Goal: Task Accomplishment & Management: Manage account settings

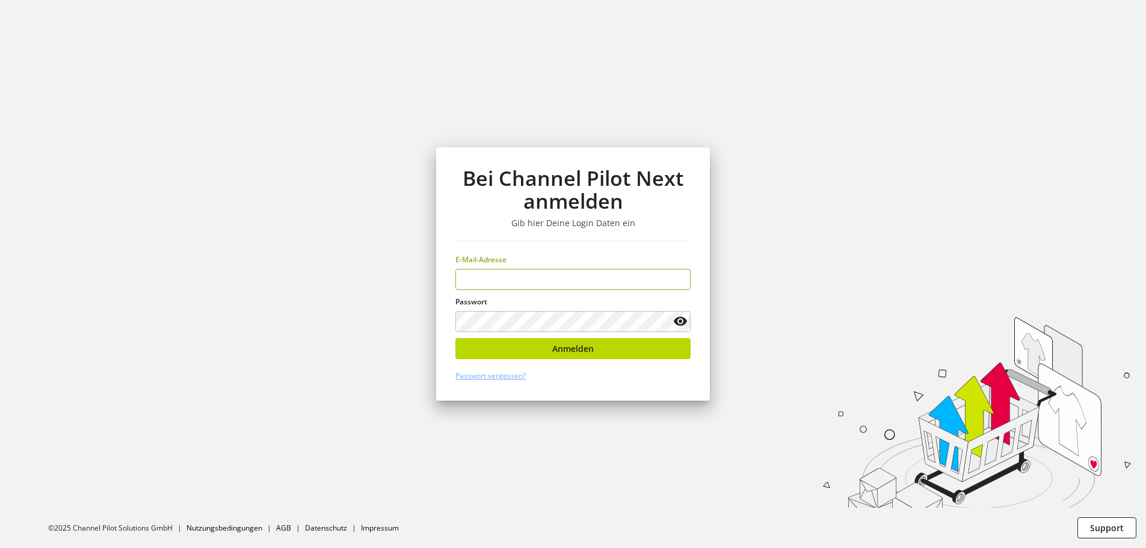
click at [573, 285] on input "email" at bounding box center [573, 279] width 235 height 21
click at [581, 285] on input "email" at bounding box center [573, 279] width 235 height 21
click at [581, 278] on input "email" at bounding box center [573, 279] width 235 height 21
type input "**********"
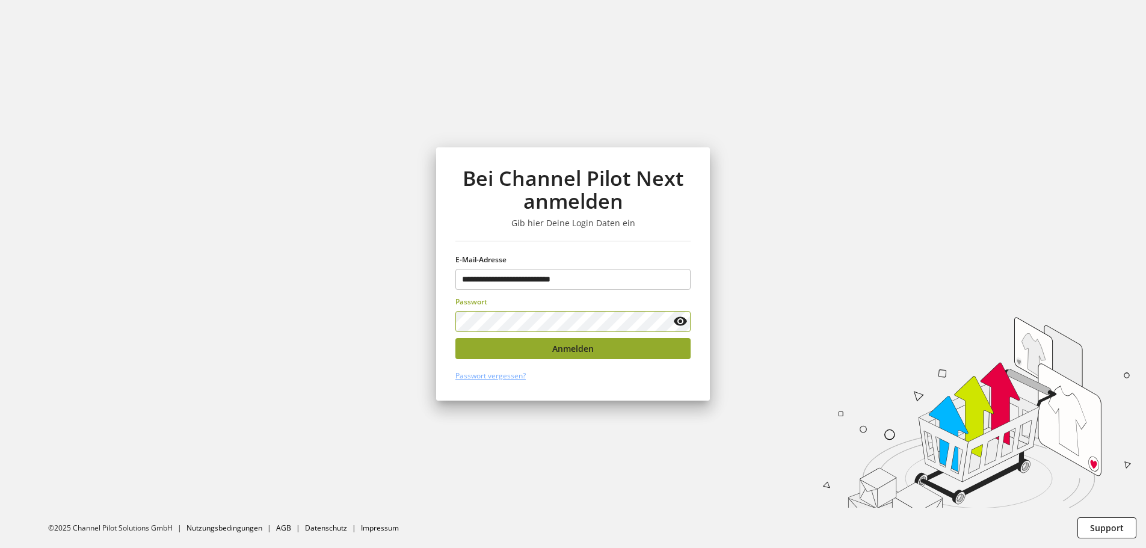
click at [607, 347] on button "Anmelden" at bounding box center [573, 348] width 235 height 21
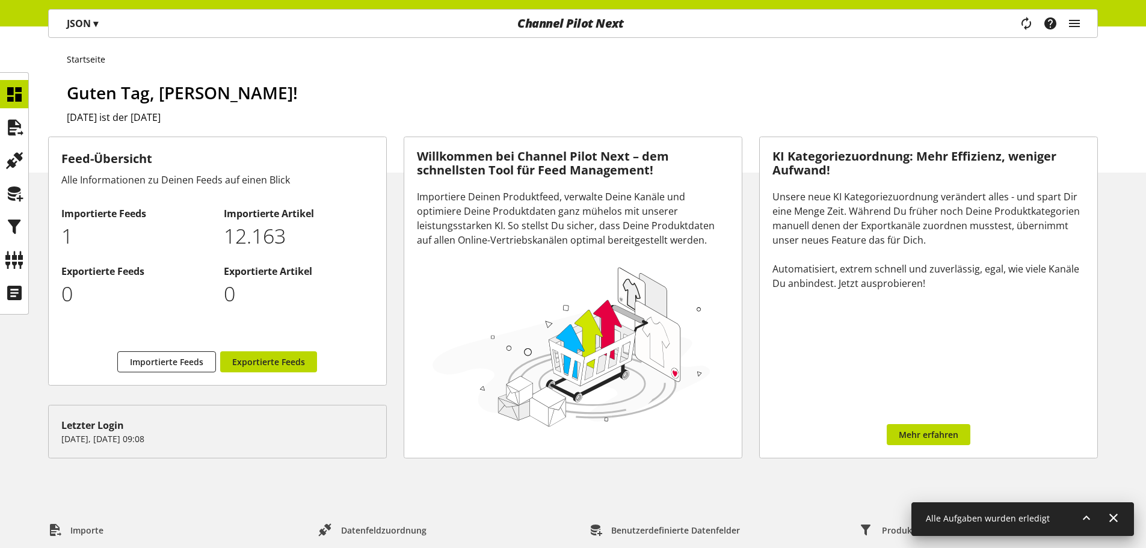
click at [88, 26] on p "JSON ▾" at bounding box center [82, 23] width 31 height 14
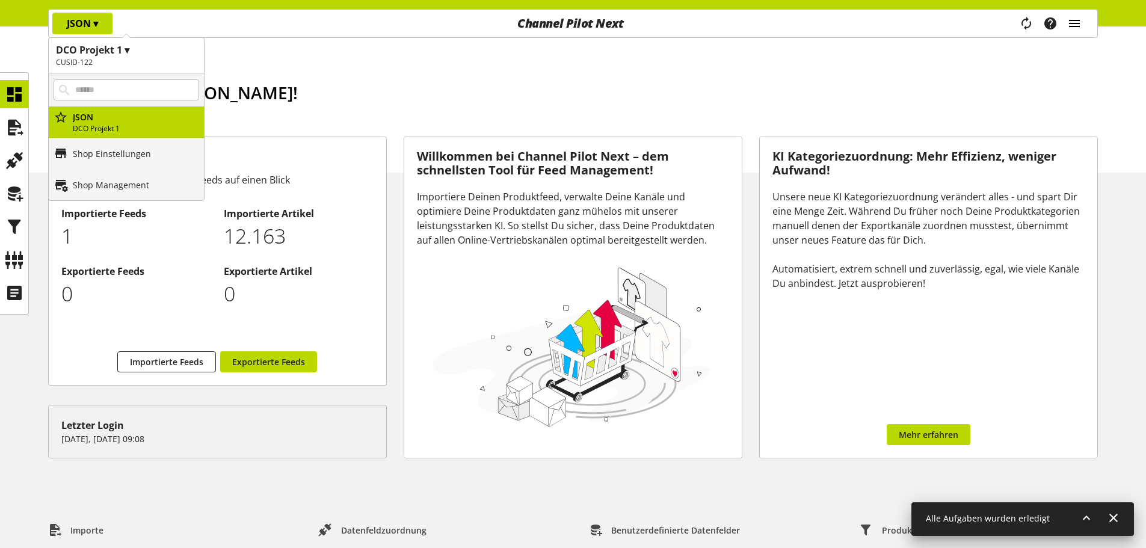
click at [1073, 24] on icon "main navigation" at bounding box center [1075, 24] width 14 height 22
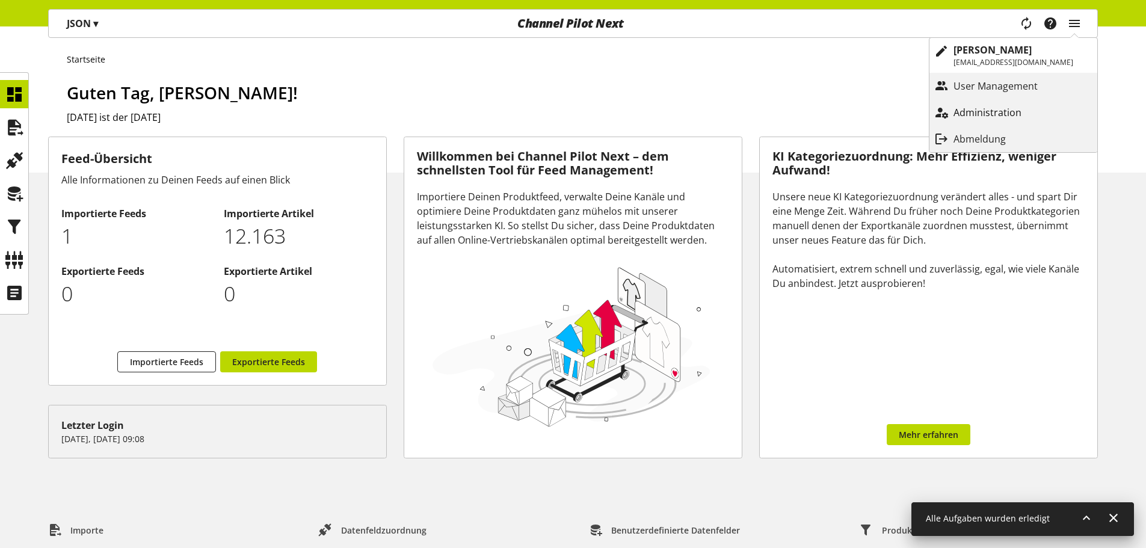
click at [974, 107] on p "Administration" at bounding box center [1000, 112] width 92 height 14
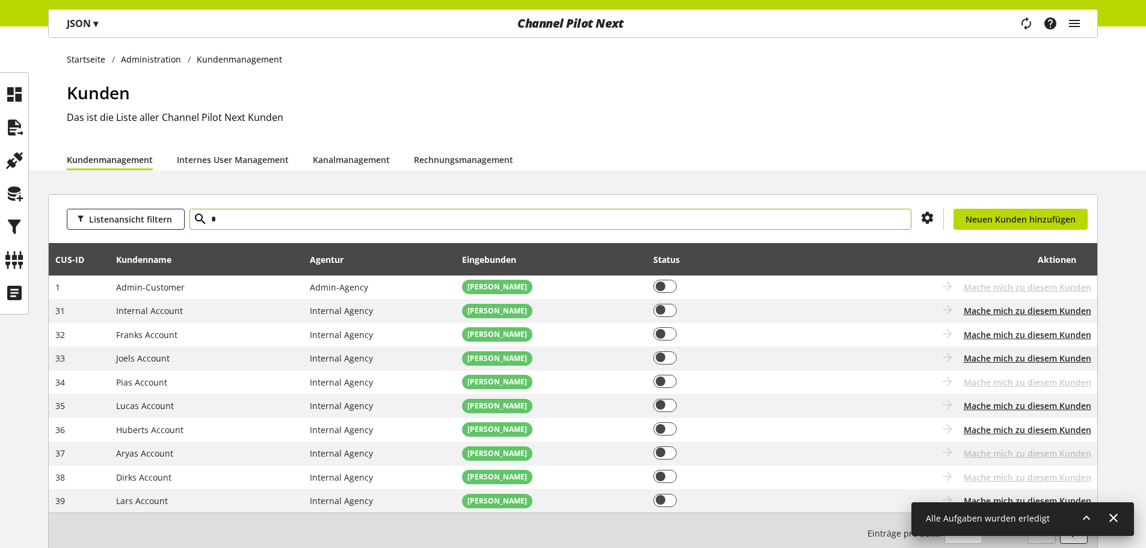
click at [482, 218] on input "*" at bounding box center [551, 219] width 722 height 21
type input "****"
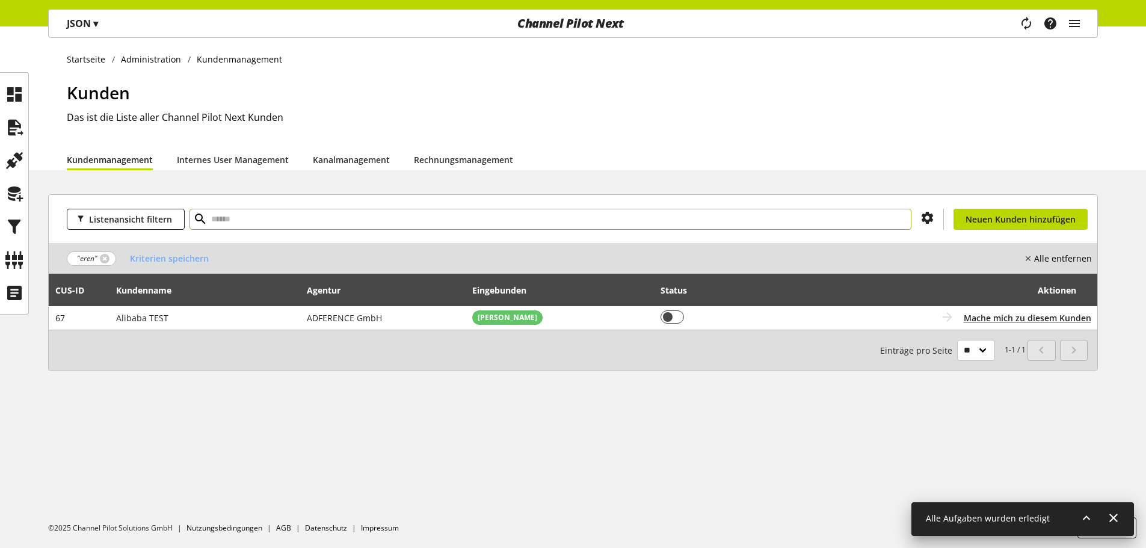
click at [308, 217] on input "text" at bounding box center [551, 219] width 722 height 21
click at [1066, 28] on div "Task-Manager Hilfe-Center [PERSON_NAME] [EMAIL_ADDRESS][DOMAIN_NAME] User Manag…" at bounding box center [1055, 24] width 85 height 28
click at [471, 230] on div "Listenansicht filtern Du hast nicht die Berechtigung, einen neuen Kunden anzule…" at bounding box center [573, 219] width 1049 height 48
click at [480, 226] on input "text" at bounding box center [551, 219] width 722 height 21
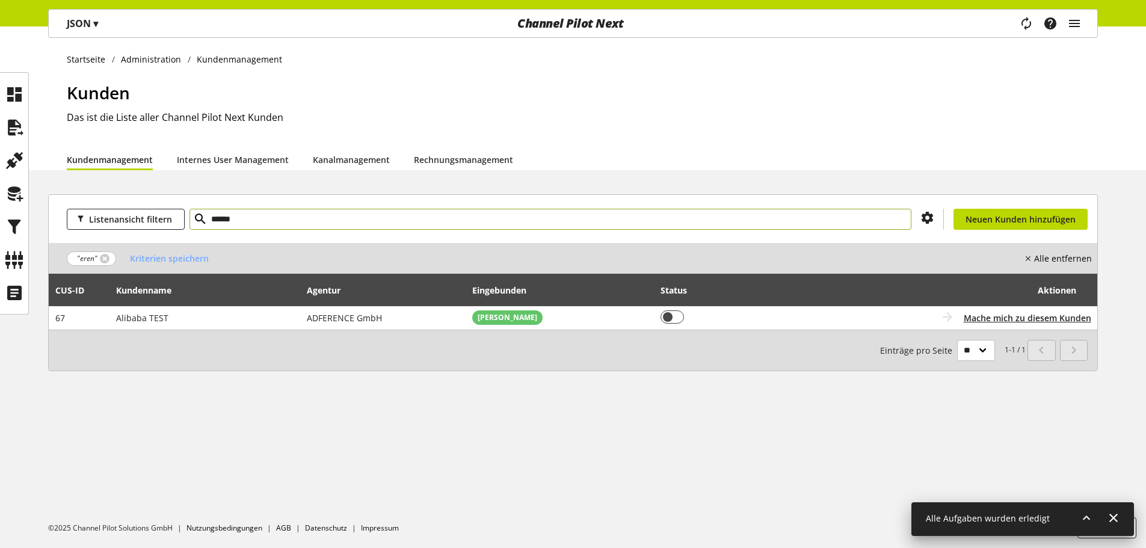
type input "******"
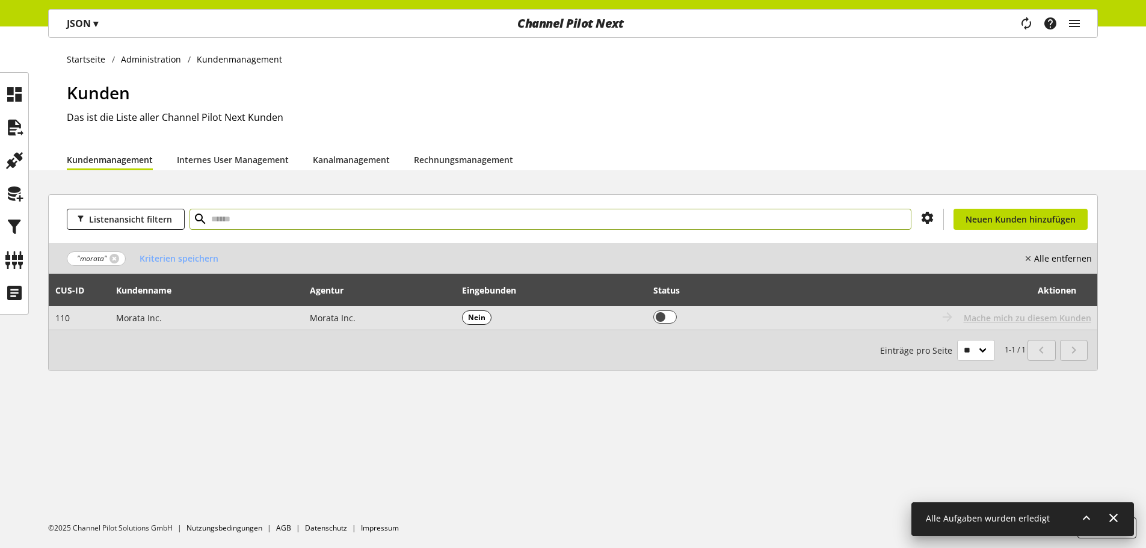
click at [168, 313] on td "Morata Inc." at bounding box center [207, 317] width 194 height 23
click at [139, 314] on span "Morata Inc." at bounding box center [139, 317] width 46 height 11
drag, startPoint x: 178, startPoint y: 314, endPoint x: 171, endPoint y: 321, distance: 10.2
click at [171, 321] on td "Morata Inc." at bounding box center [207, 317] width 194 height 23
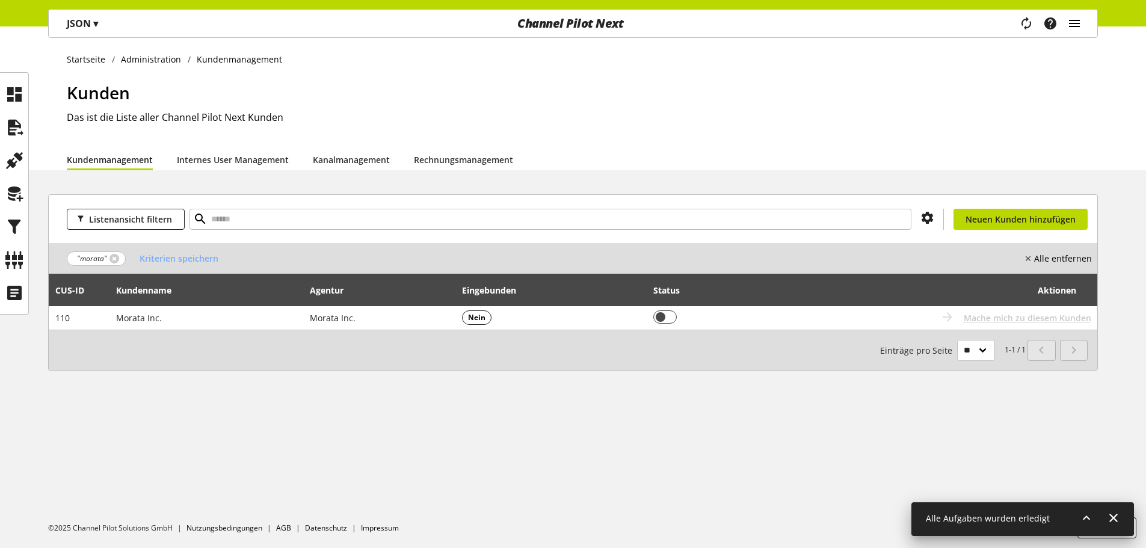
click at [1076, 26] on icon "main navigation" at bounding box center [1075, 24] width 14 height 22
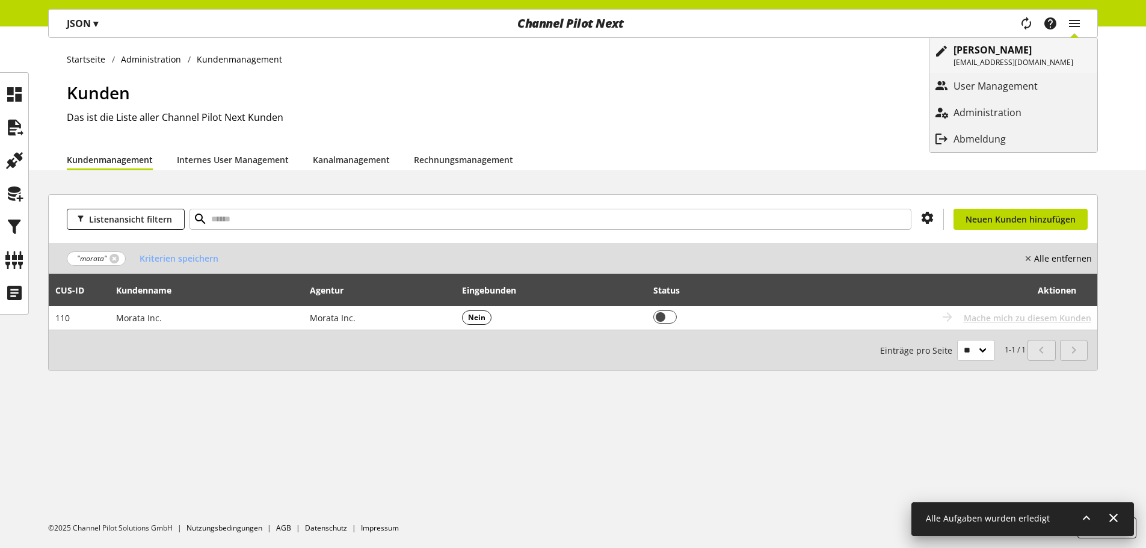
click at [1007, 59] on p "[EMAIL_ADDRESS][DOMAIN_NAME]" at bounding box center [1014, 62] width 120 height 11
select select "**"
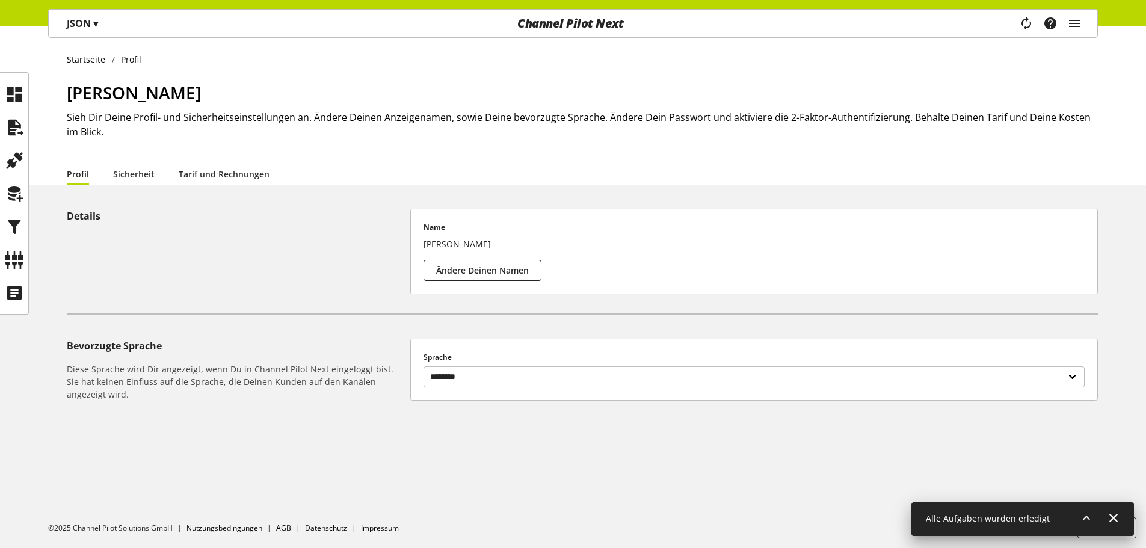
click at [1084, 27] on div "Task-Manager Hilfe-Center [PERSON_NAME] [EMAIL_ADDRESS][DOMAIN_NAME] User Manag…" at bounding box center [1055, 24] width 85 height 28
click at [1078, 25] on icon "main navigation" at bounding box center [1075, 24] width 14 height 22
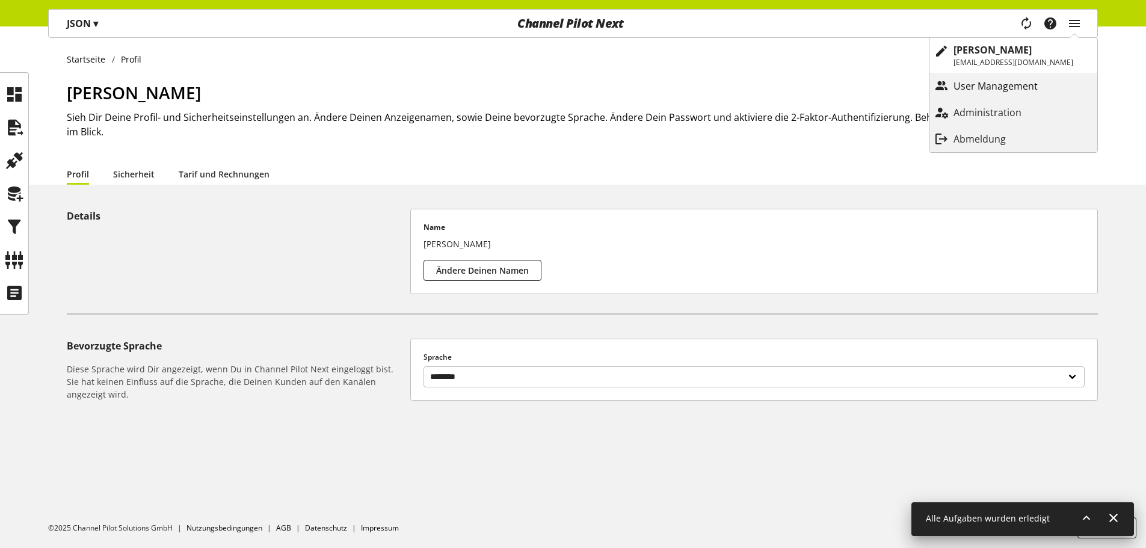
click at [1035, 79] on p "User Management" at bounding box center [1008, 86] width 108 height 14
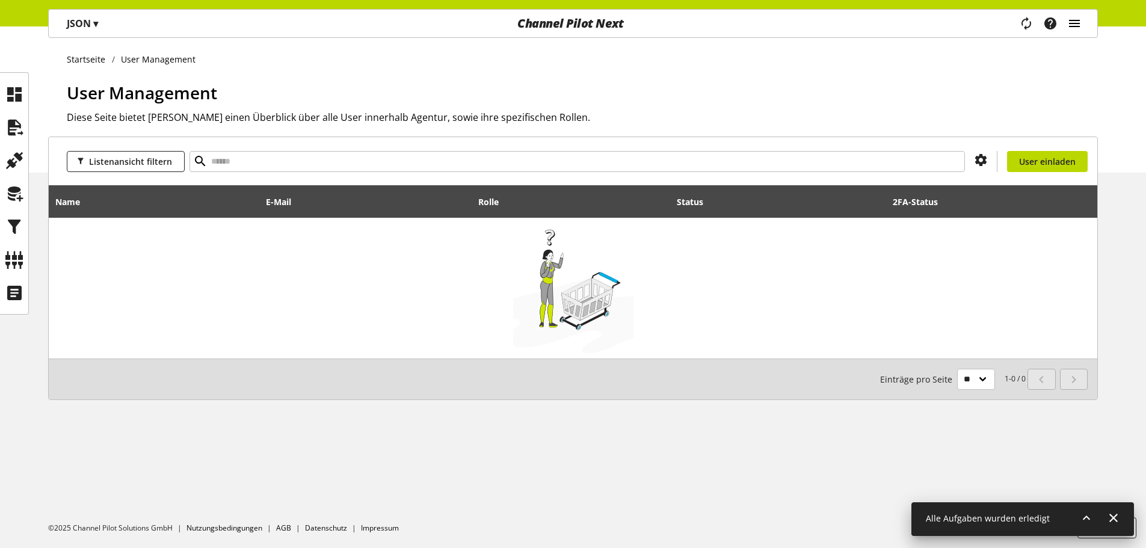
click at [1076, 23] on icon "main navigation" at bounding box center [1075, 24] width 14 height 22
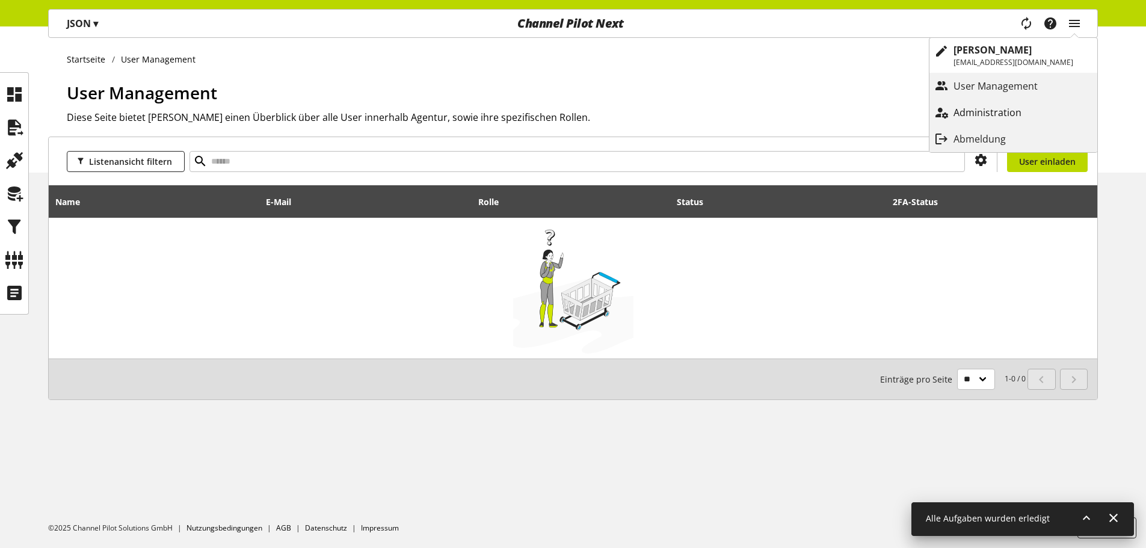
click at [1024, 110] on p "Administration" at bounding box center [1000, 112] width 92 height 14
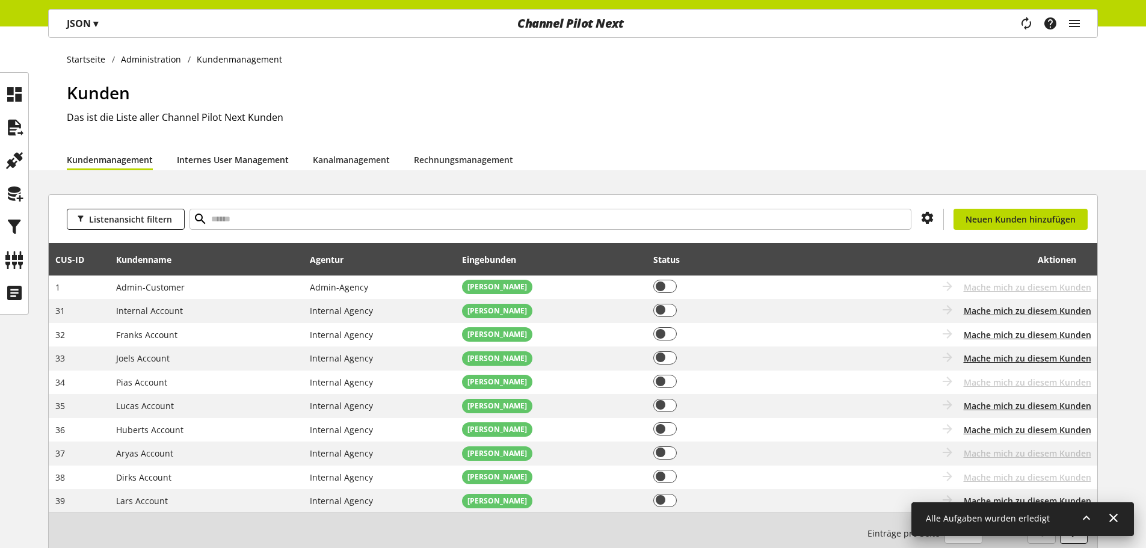
click at [250, 165] on link "Internes User Management" at bounding box center [233, 159] width 112 height 13
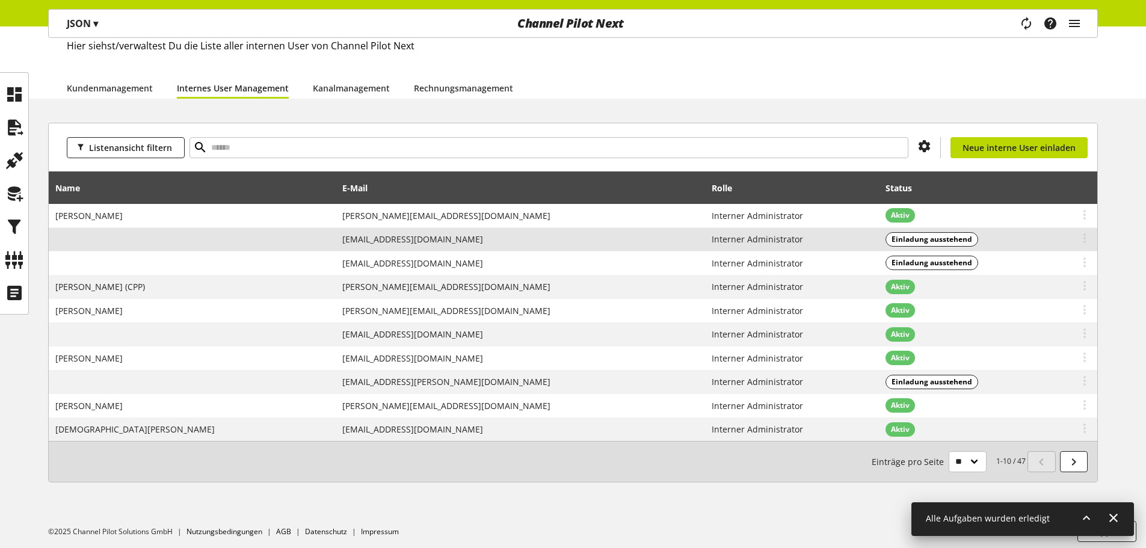
scroll to position [75, 0]
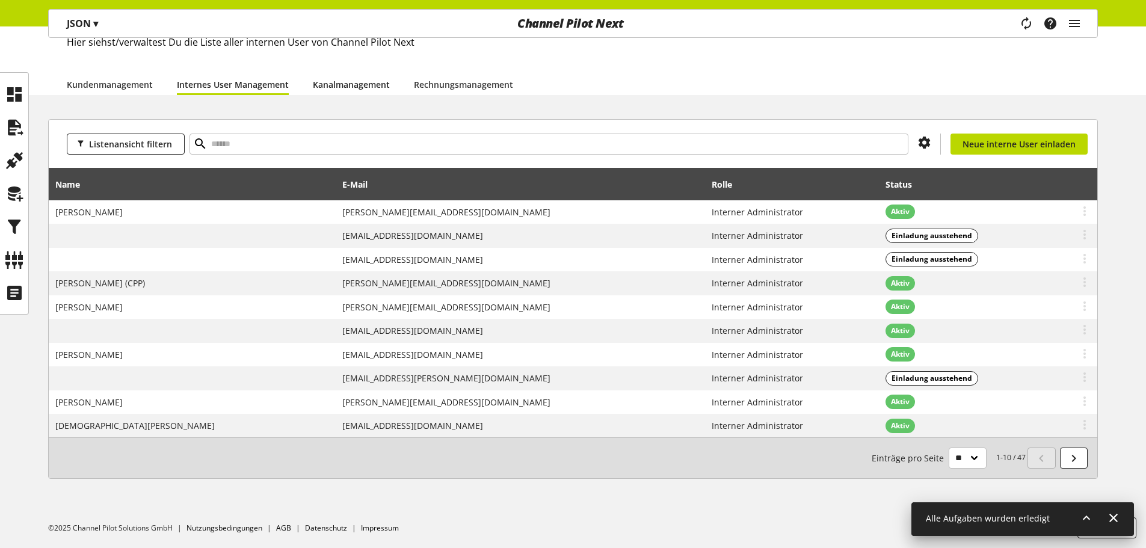
click at [363, 80] on link "Kanalmanagement" at bounding box center [351, 84] width 77 height 13
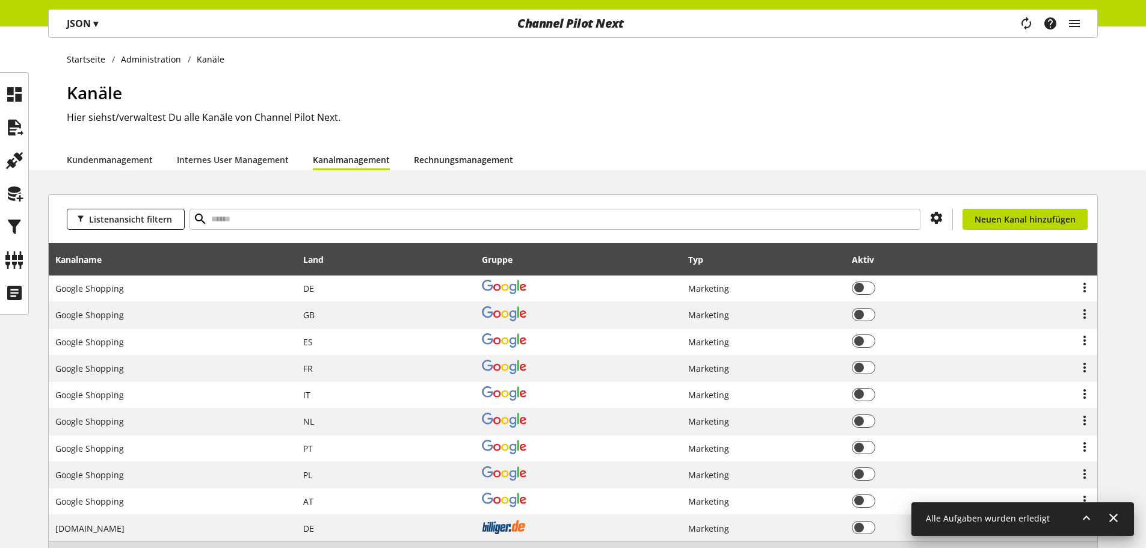
click at [457, 159] on link "Rechnungsmanagement" at bounding box center [463, 159] width 99 height 13
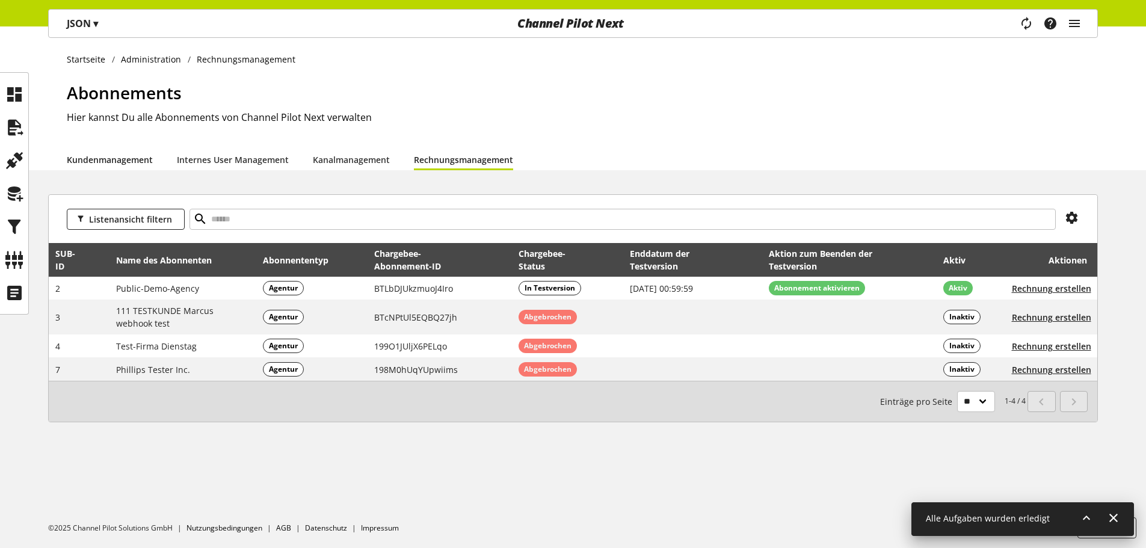
click at [108, 166] on link "Kundenmanagement" at bounding box center [110, 159] width 86 height 13
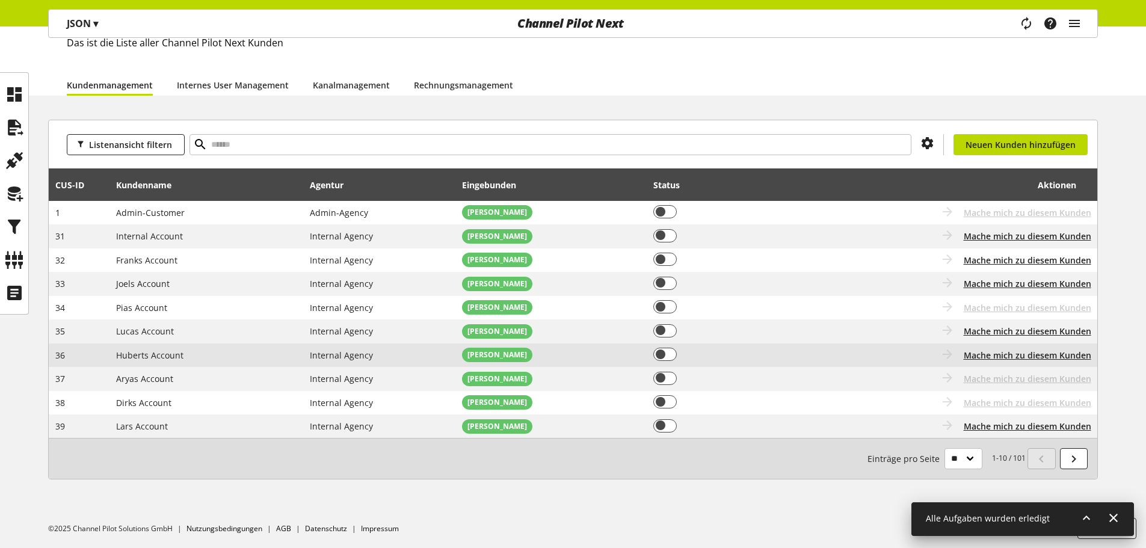
scroll to position [75, 0]
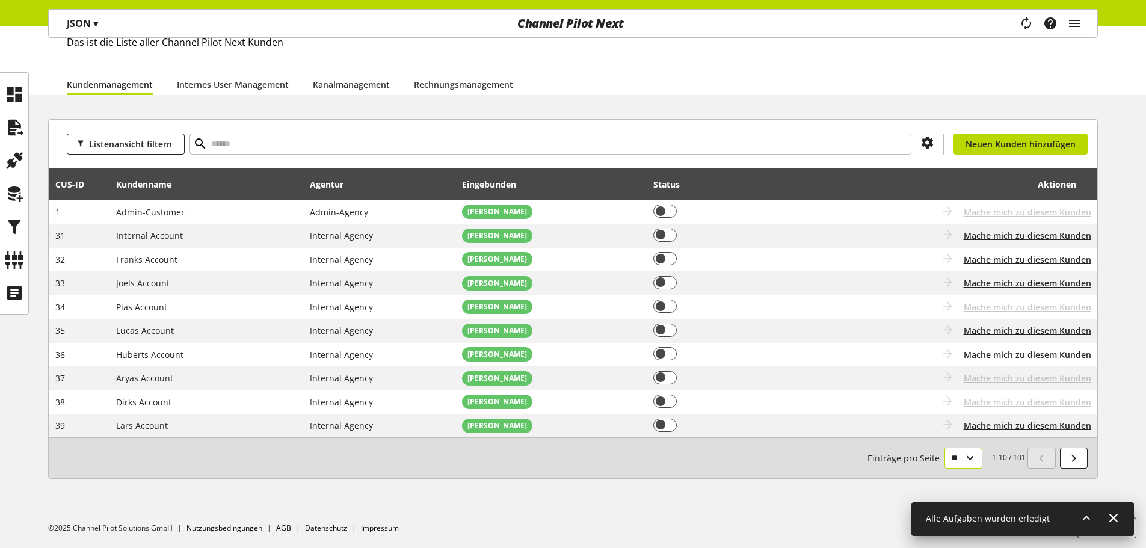
click at [961, 461] on select "** ** ** ***" at bounding box center [964, 458] width 38 height 21
select select "***"
click at [945, 469] on select "** ** ** ***" at bounding box center [964, 458] width 38 height 21
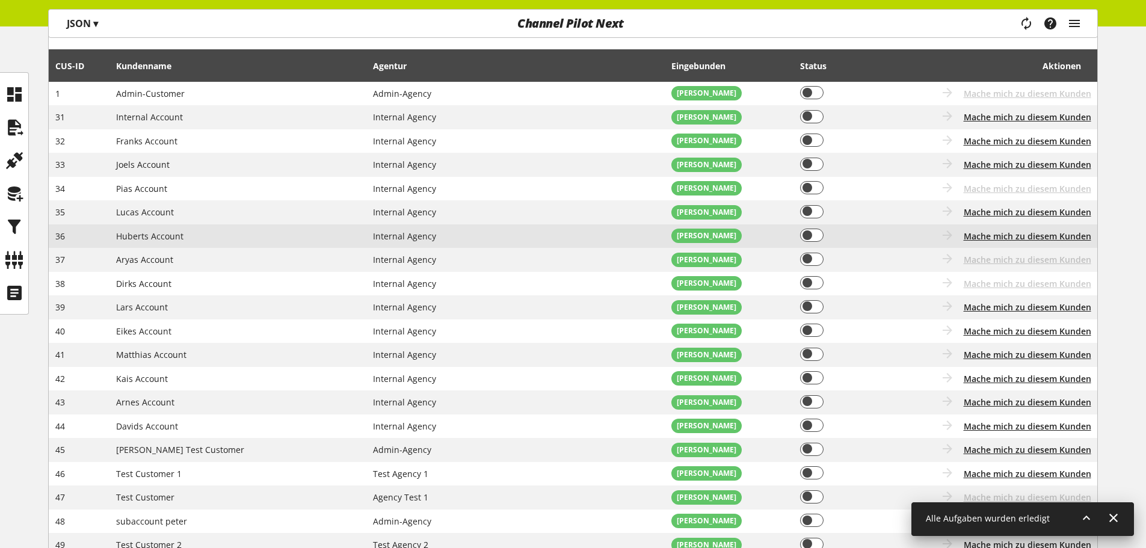
scroll to position [196, 0]
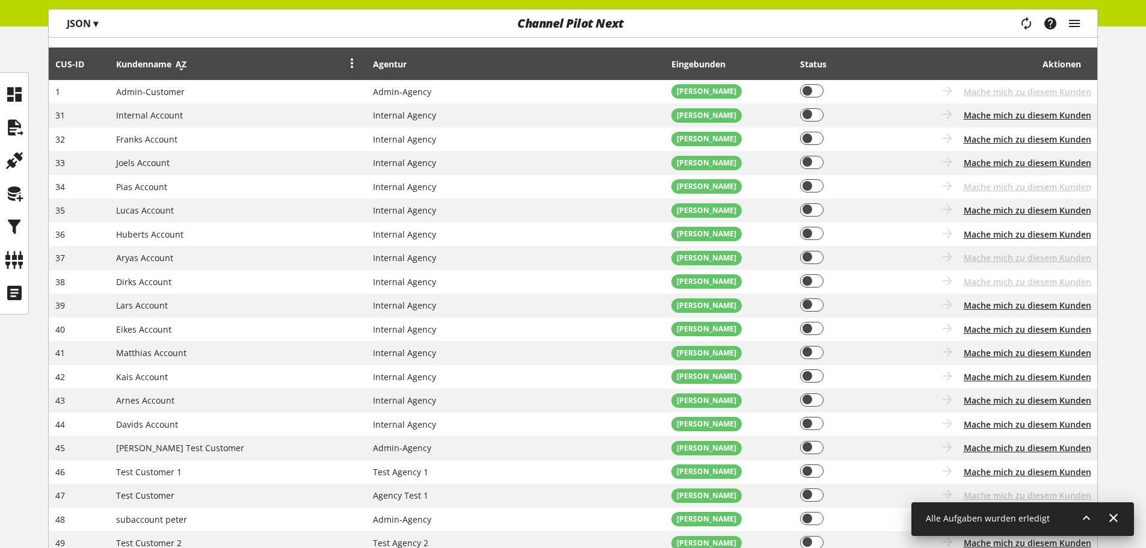
click at [181, 64] on icon at bounding box center [181, 65] width 14 height 22
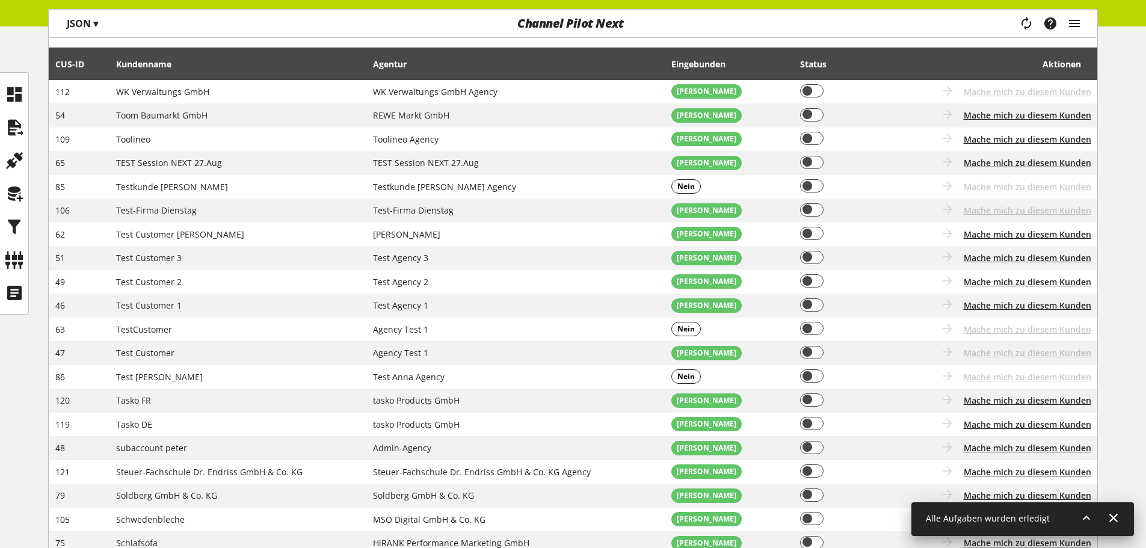
click at [182, 64] on icon at bounding box center [181, 65] width 14 height 22
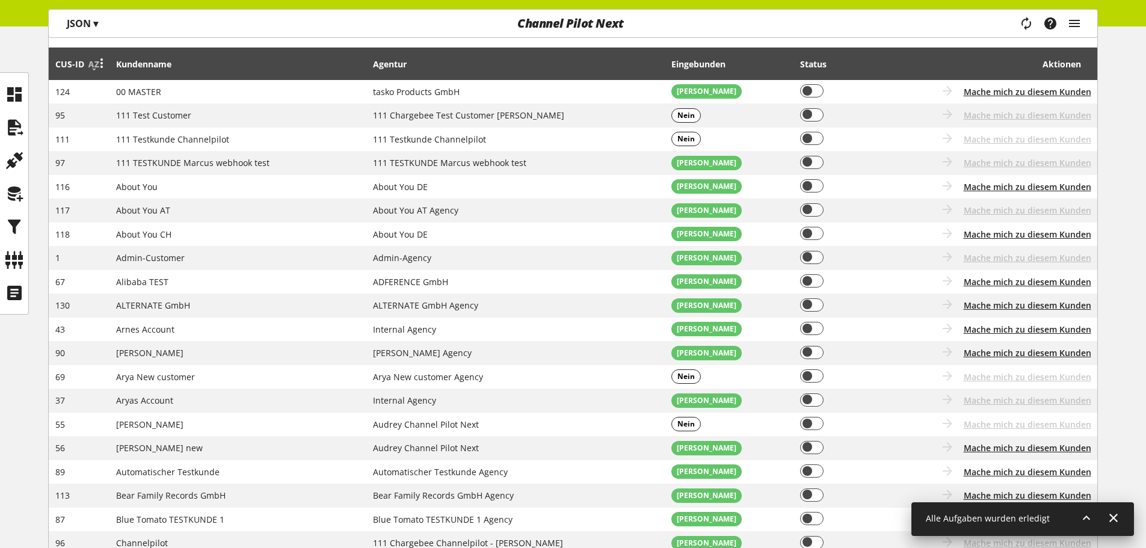
click at [94, 61] on icon at bounding box center [101, 63] width 14 height 22
click at [85, 64] on div "CUS-⁠ID" at bounding box center [75, 64] width 41 height 13
click at [94, 64] on icon at bounding box center [101, 63] width 14 height 22
click at [73, 83] on link "Sortieren nach ASC" at bounding box center [56, 86] width 105 height 17
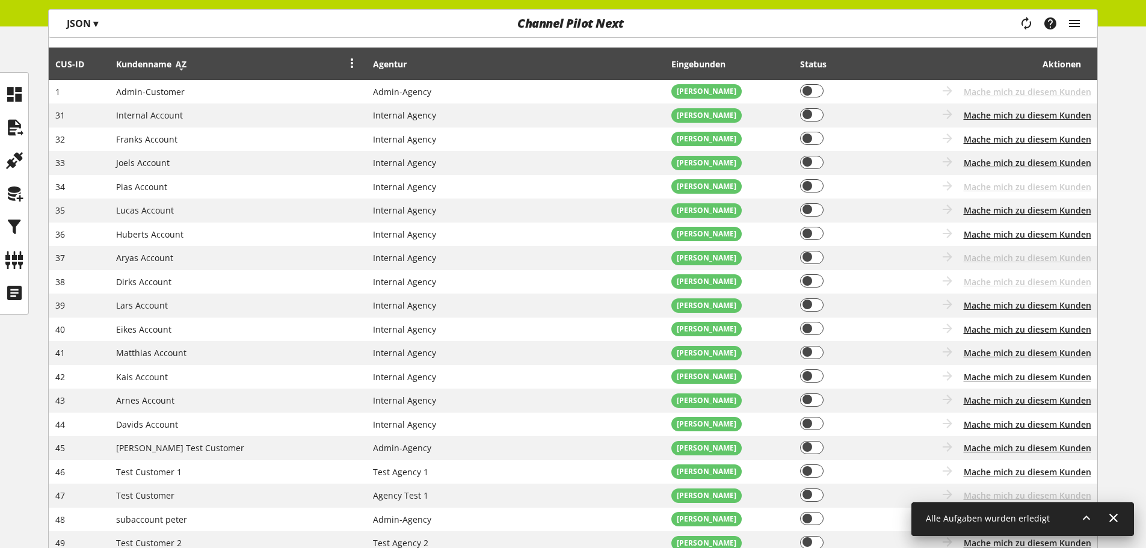
click at [183, 61] on icon at bounding box center [181, 65] width 14 height 22
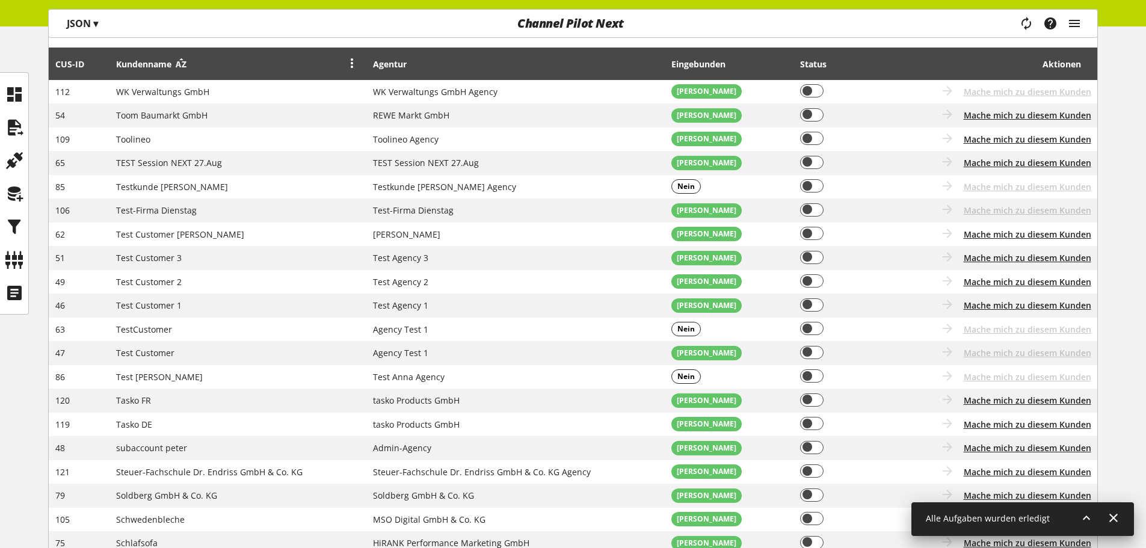
click at [184, 66] on icon at bounding box center [181, 65] width 14 height 22
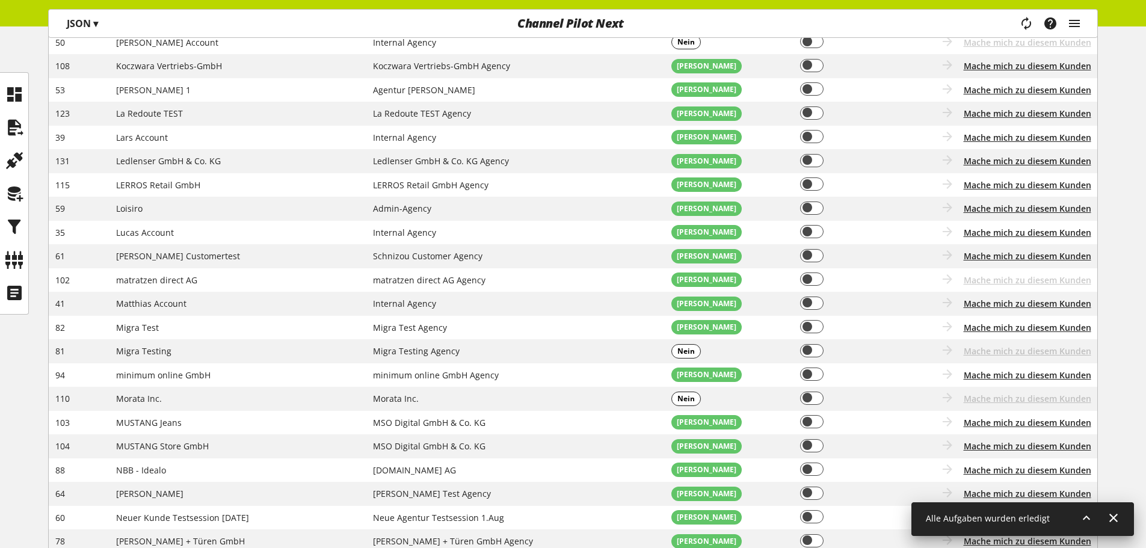
scroll to position [1399, 0]
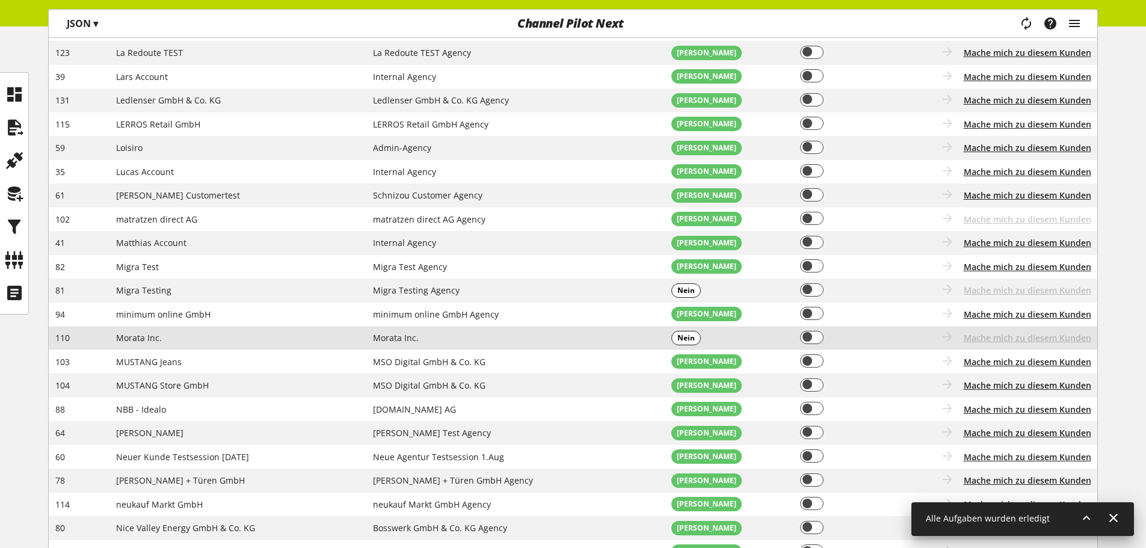
click at [678, 337] on span "Nein" at bounding box center [686, 338] width 17 height 11
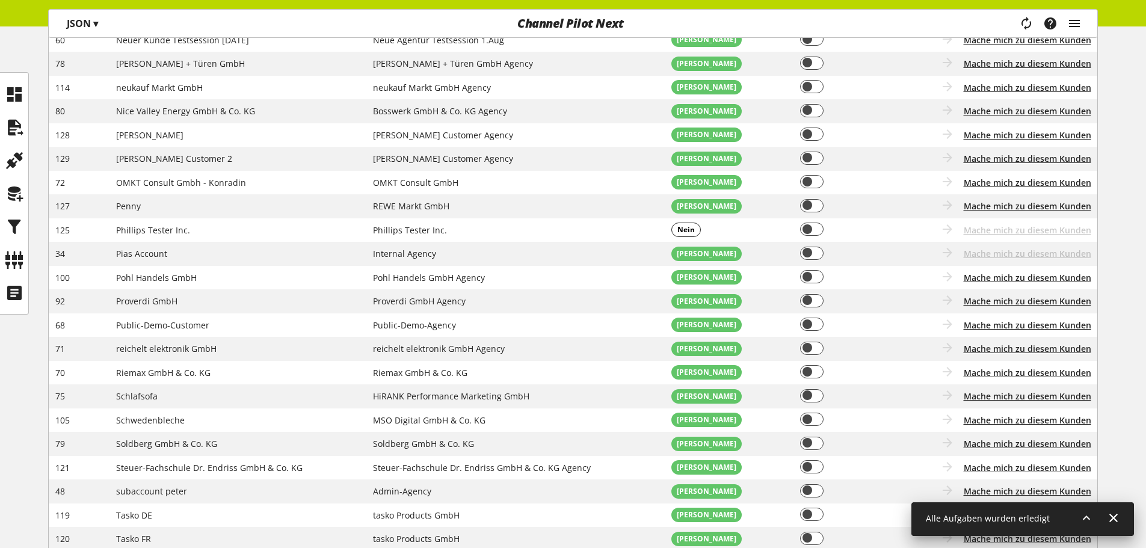
scroll to position [1941, 0]
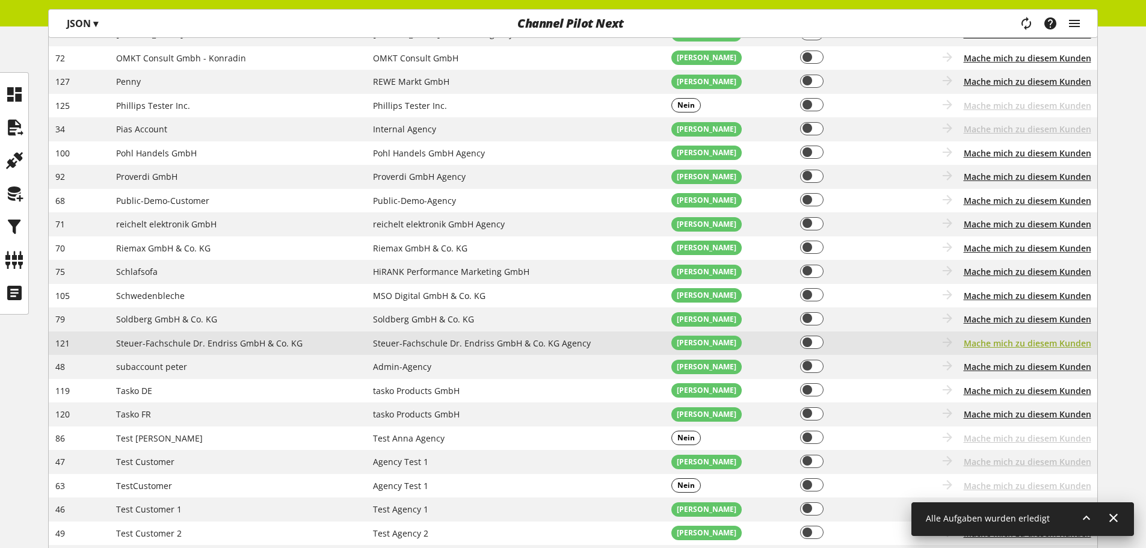
click at [997, 343] on span "Mache mich zu diesem Kunden" at bounding box center [1028, 343] width 128 height 13
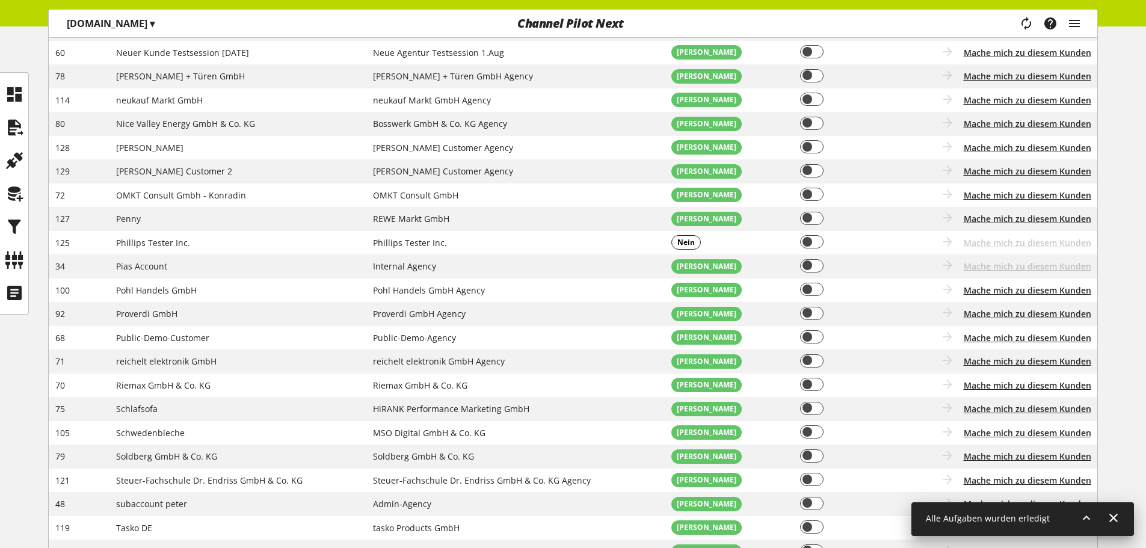
scroll to position [1580, 0]
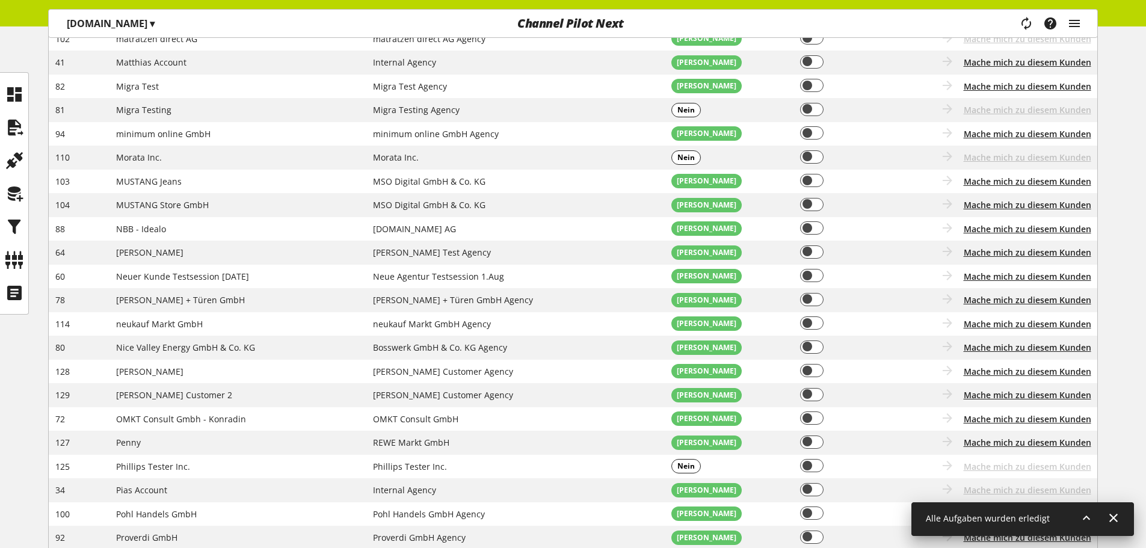
click at [150, 23] on span "▾" at bounding box center [152, 23] width 5 height 13
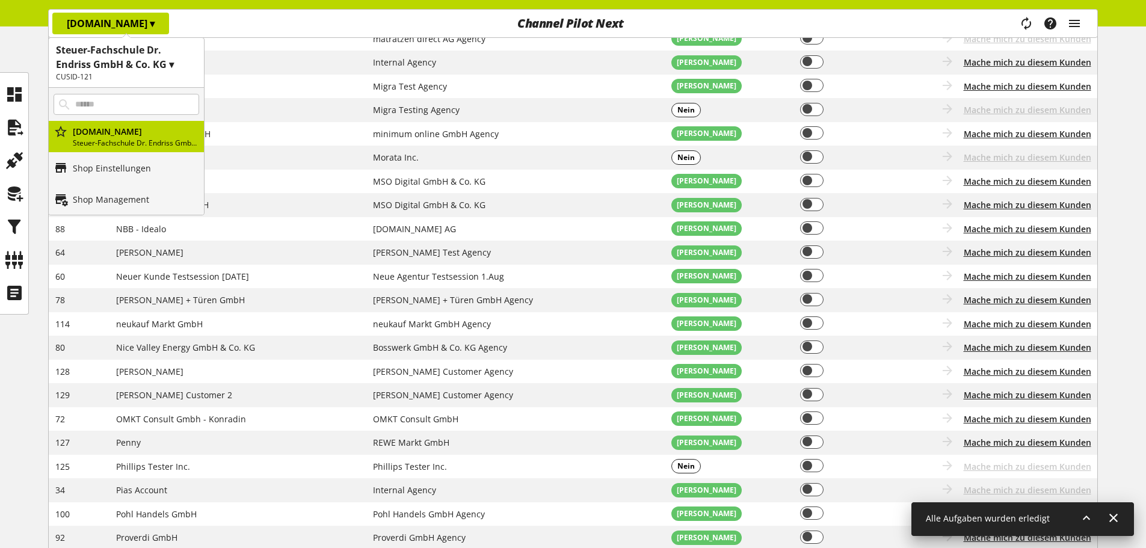
click at [150, 23] on span "▾" at bounding box center [152, 23] width 5 height 13
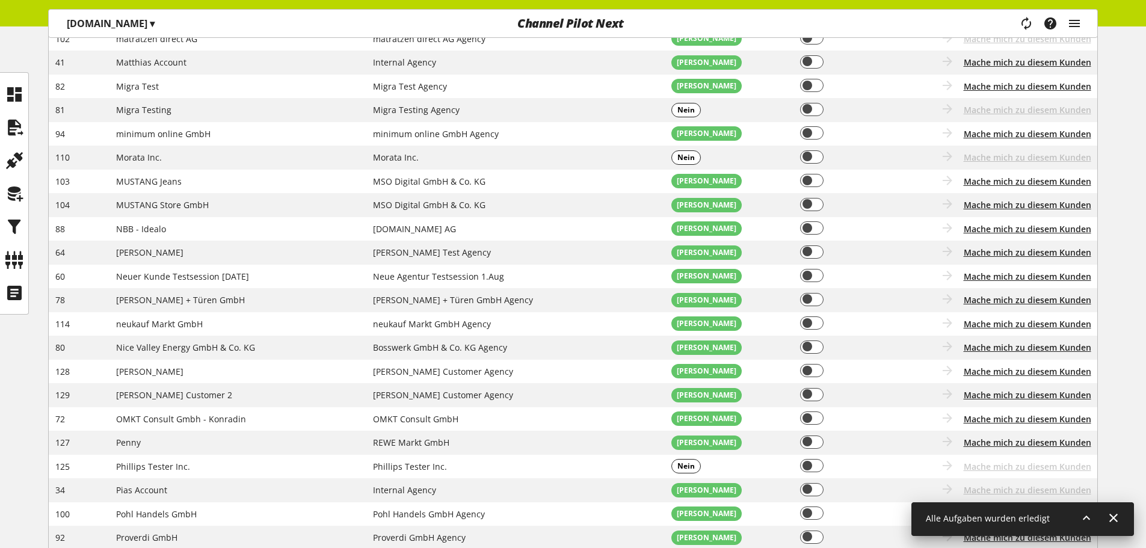
click at [150, 23] on span "▾" at bounding box center [152, 23] width 5 height 13
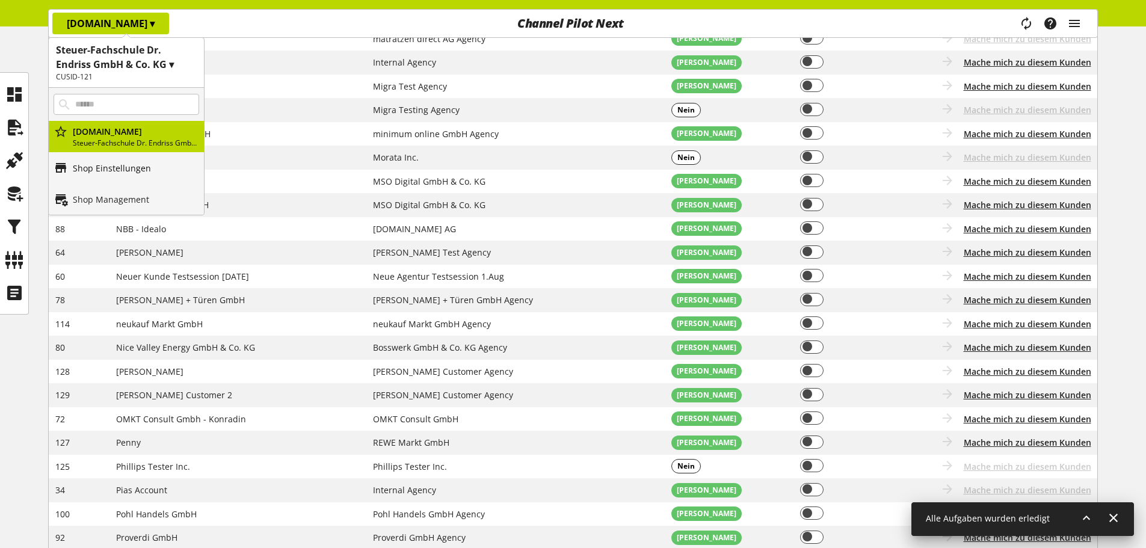
click at [114, 175] on link "Shop Einstellungen" at bounding box center [126, 167] width 155 height 31
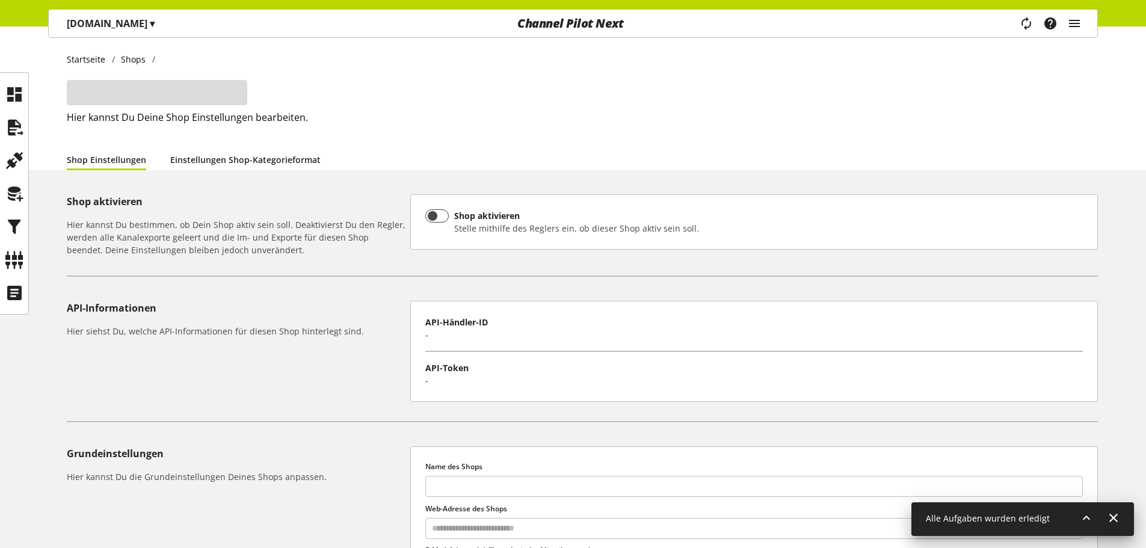
click at [206, 159] on link "Einstellungen Shop-Kategorieformat" at bounding box center [245, 159] width 150 height 13
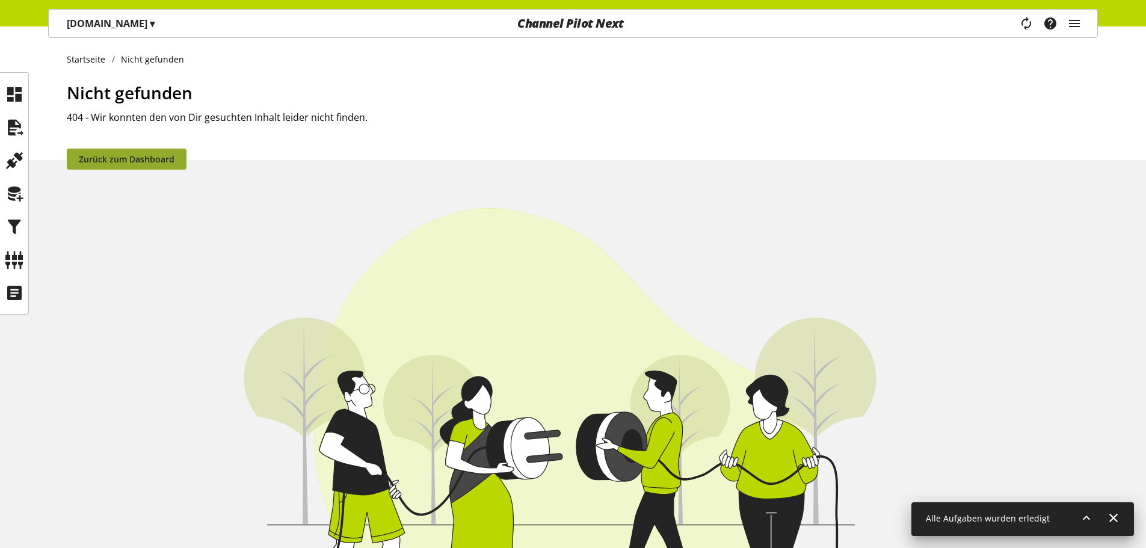
click at [113, 153] on span "Zurück zum Dashboard" at bounding box center [127, 159] width 96 height 13
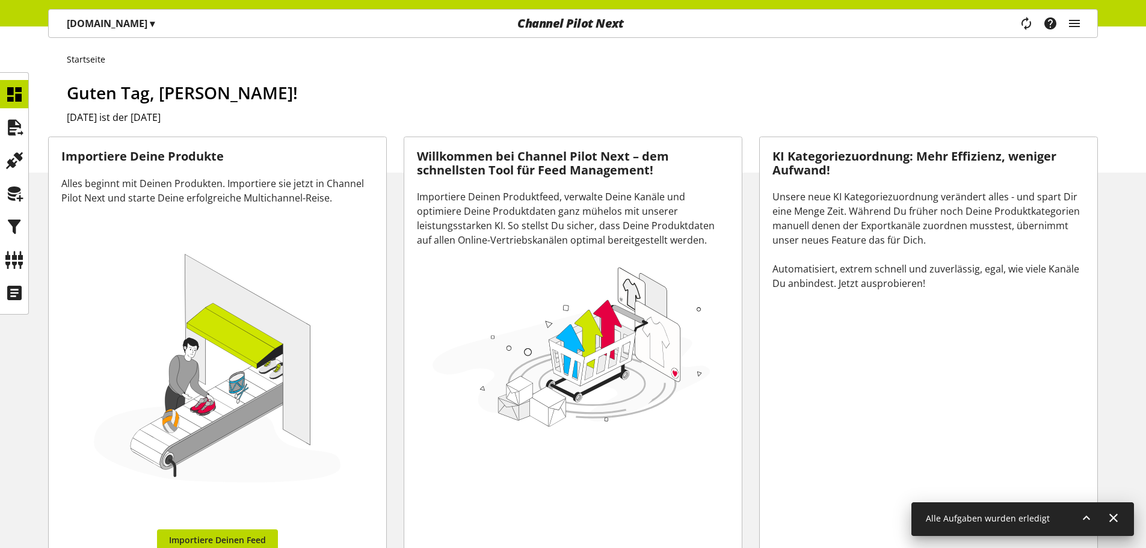
click at [112, 31] on div "[DOMAIN_NAME] ▾" at bounding box center [110, 24] width 117 height 22
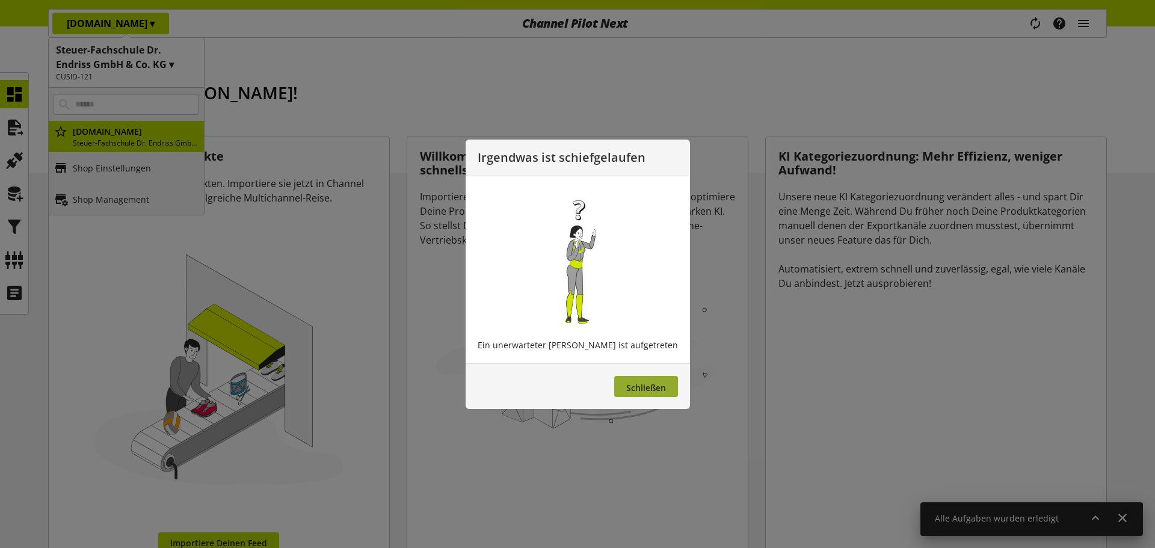
click at [611, 374] on footer "Schließen" at bounding box center [578, 386] width 224 height 46
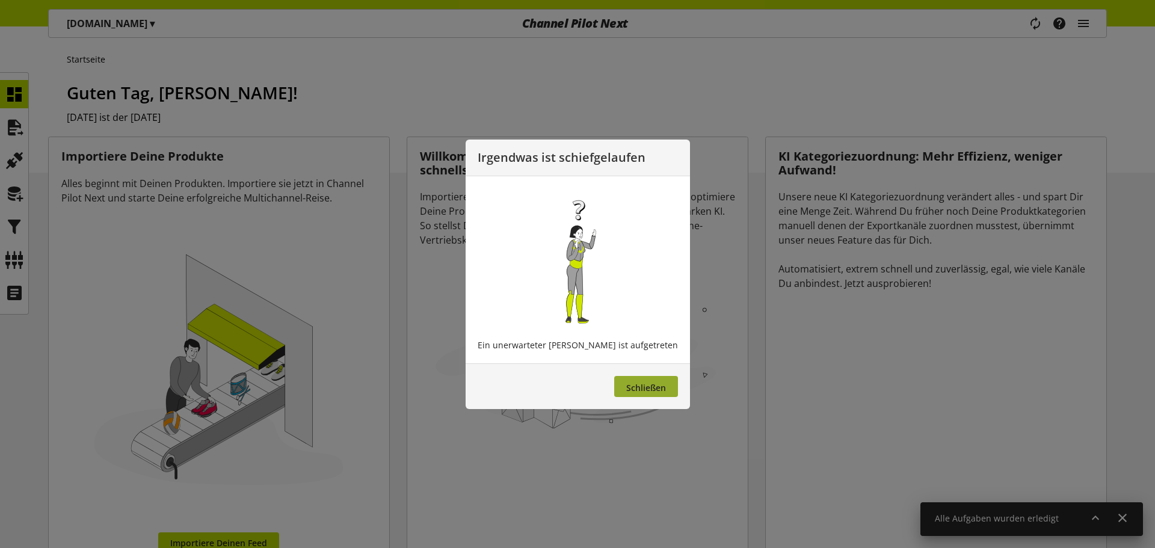
click at [625, 394] on button "Schließen" at bounding box center [646, 386] width 64 height 21
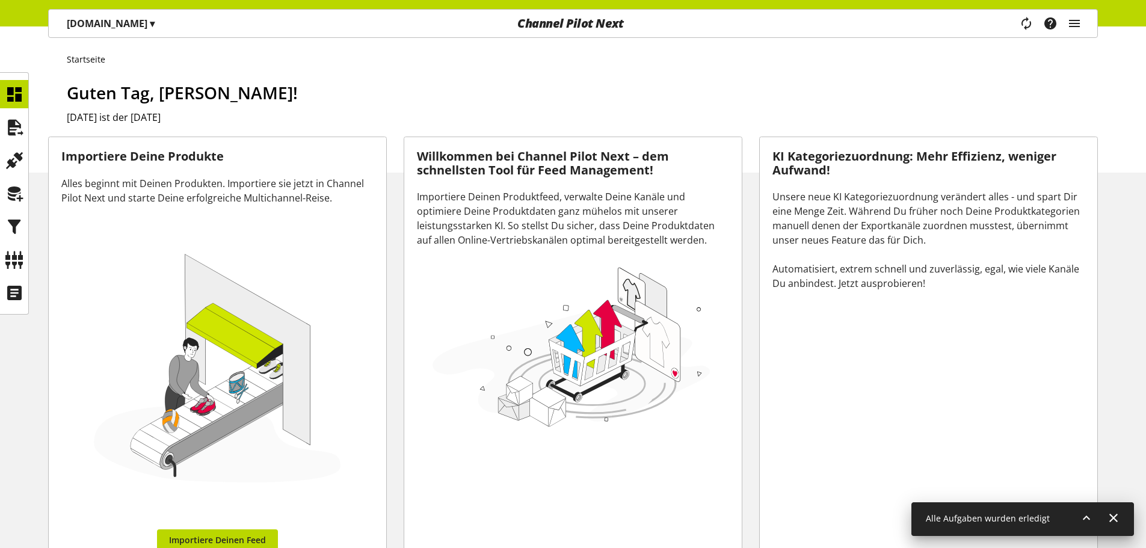
click at [150, 23] on span "▾" at bounding box center [152, 23] width 5 height 13
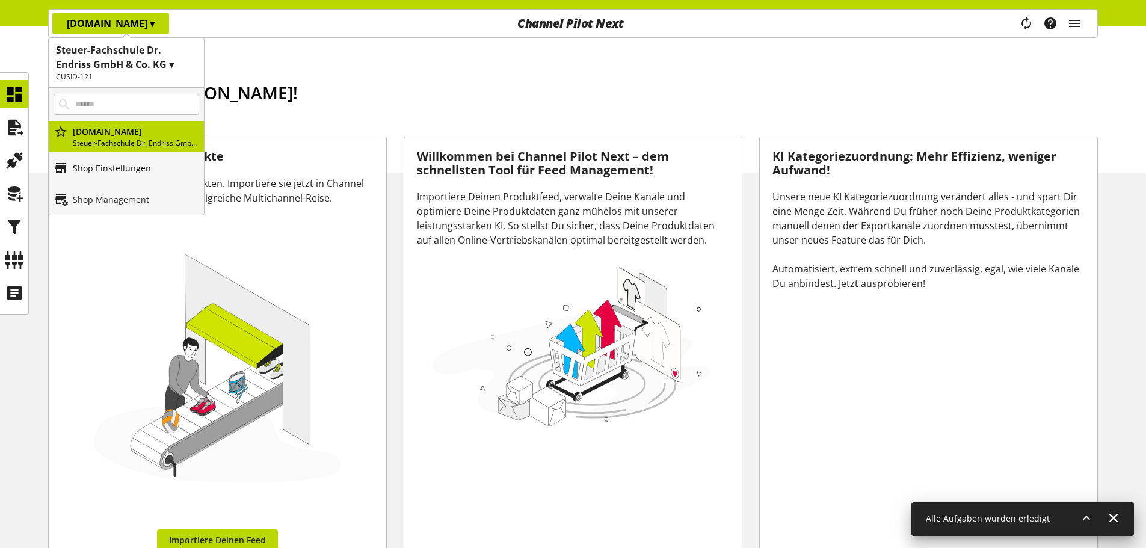
click at [111, 162] on p "Shop Einstellungen" at bounding box center [112, 168] width 78 height 13
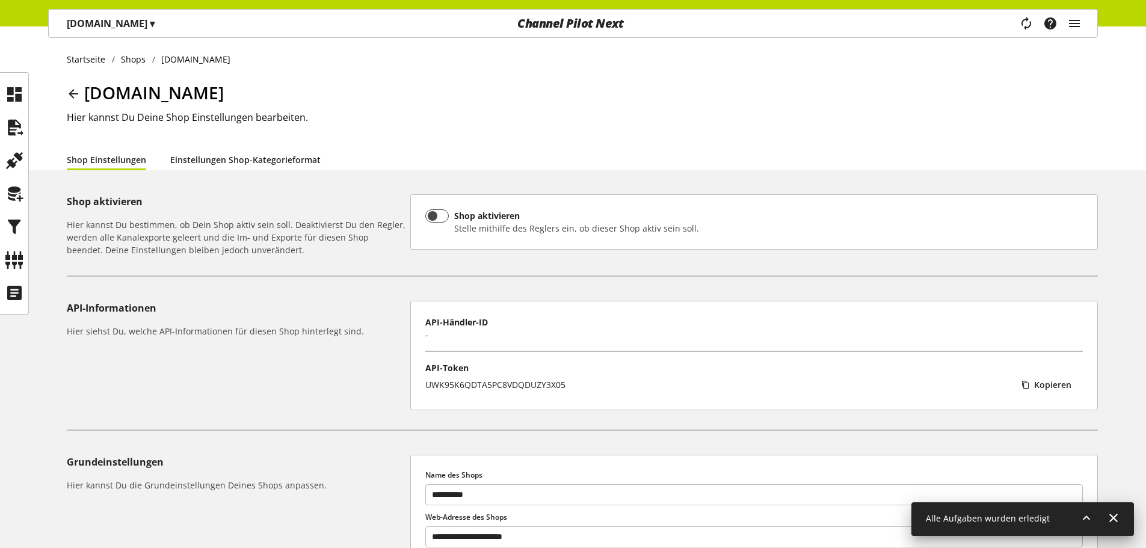
click at [215, 157] on link "Einstellungen Shop-Kategorieformat" at bounding box center [245, 159] width 150 height 13
select select
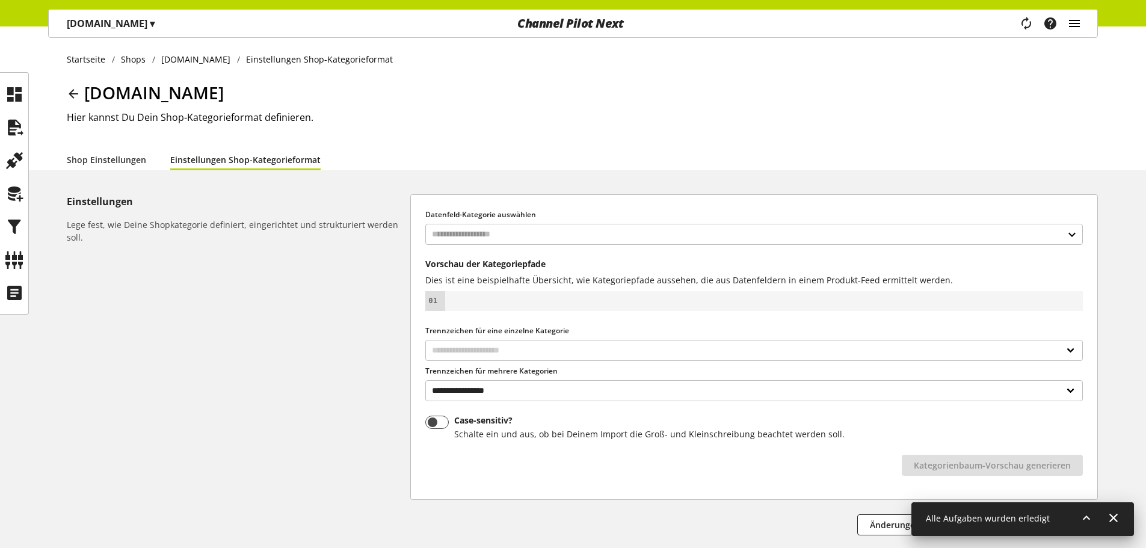
click at [1069, 27] on icon "main navigation" at bounding box center [1075, 24] width 14 height 22
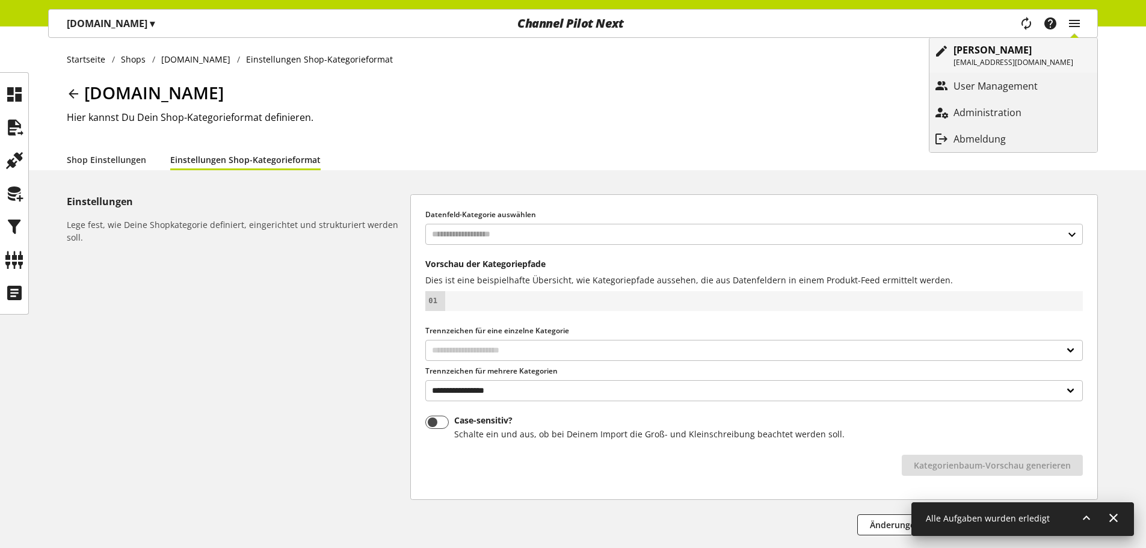
click at [1041, 53] on p "[PERSON_NAME]" at bounding box center [1014, 50] width 120 height 14
select select "**"
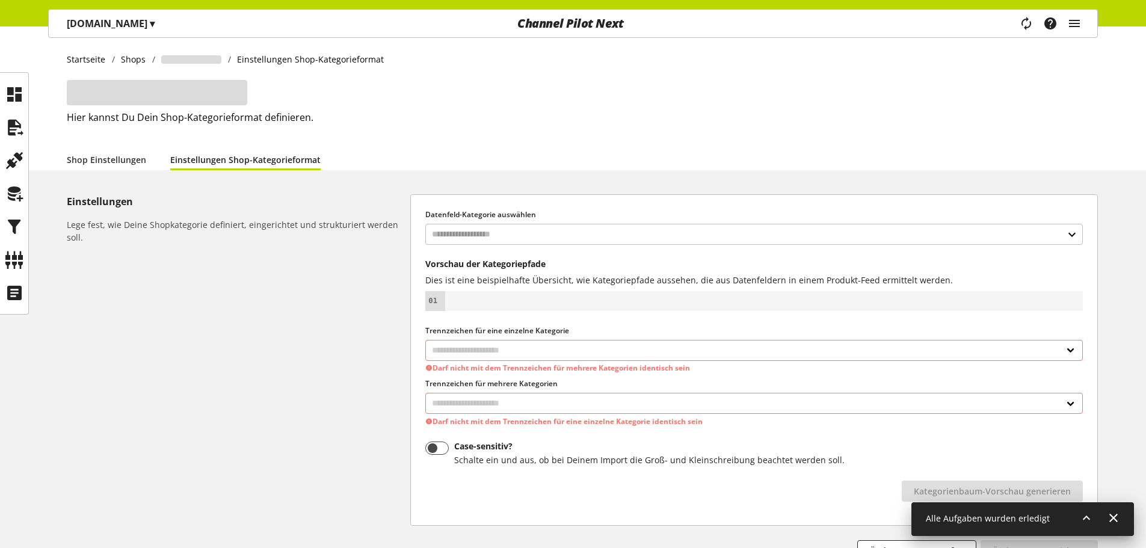
select select
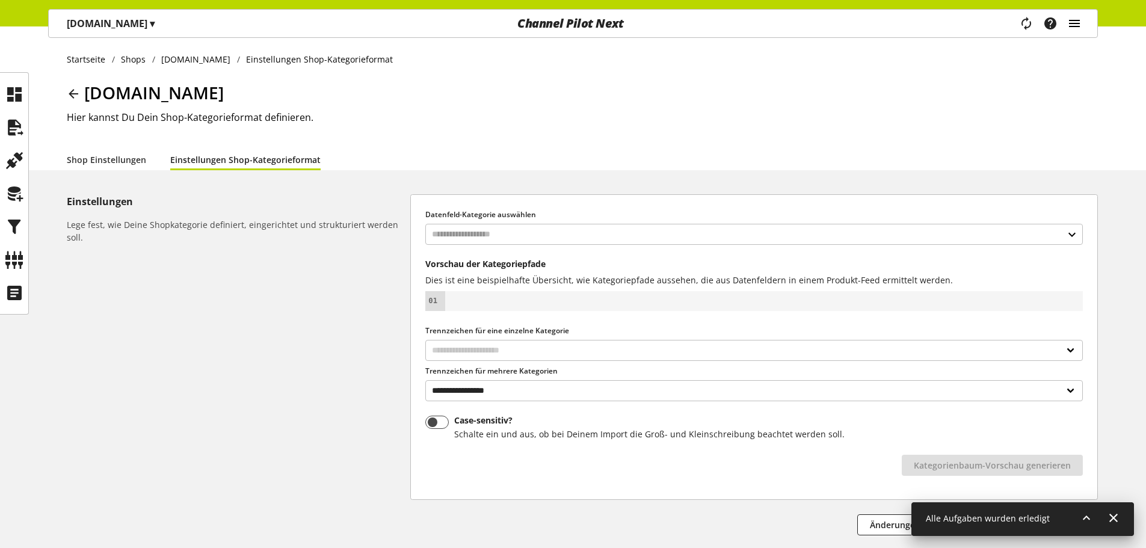
click at [1068, 28] on icon "main navigation" at bounding box center [1075, 24] width 14 height 22
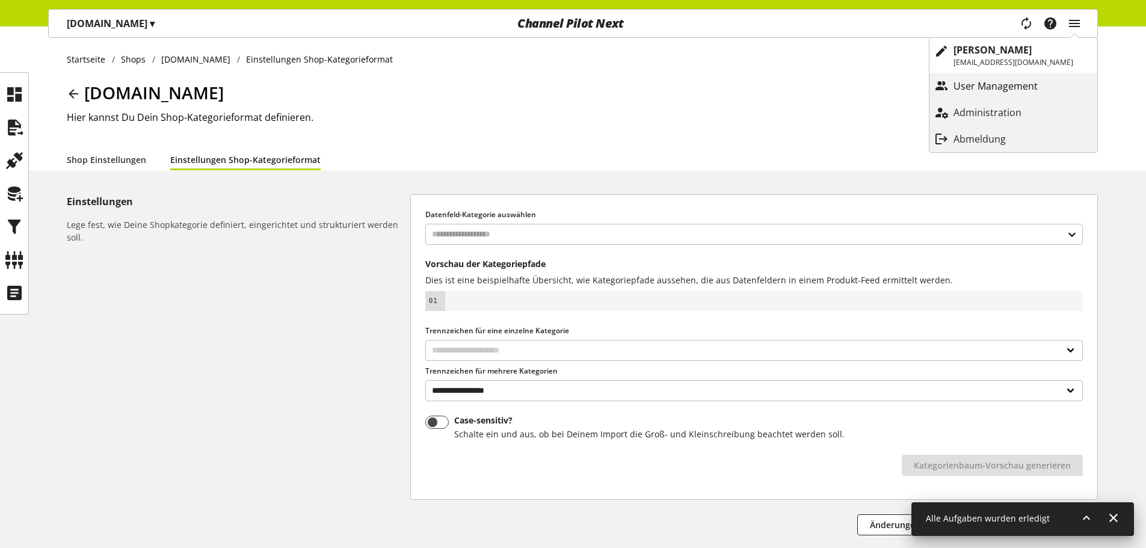
click at [997, 91] on p "User Management" at bounding box center [1008, 86] width 108 height 14
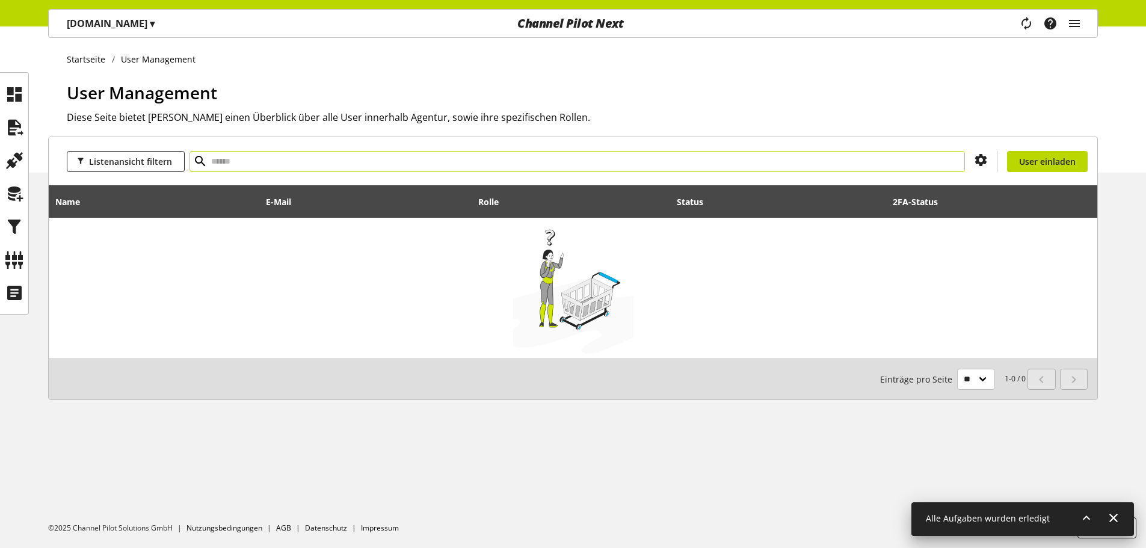
click at [237, 164] on input "text" at bounding box center [578, 161] width 776 height 21
click at [1077, 24] on icon "main navigation" at bounding box center [1075, 24] width 14 height 22
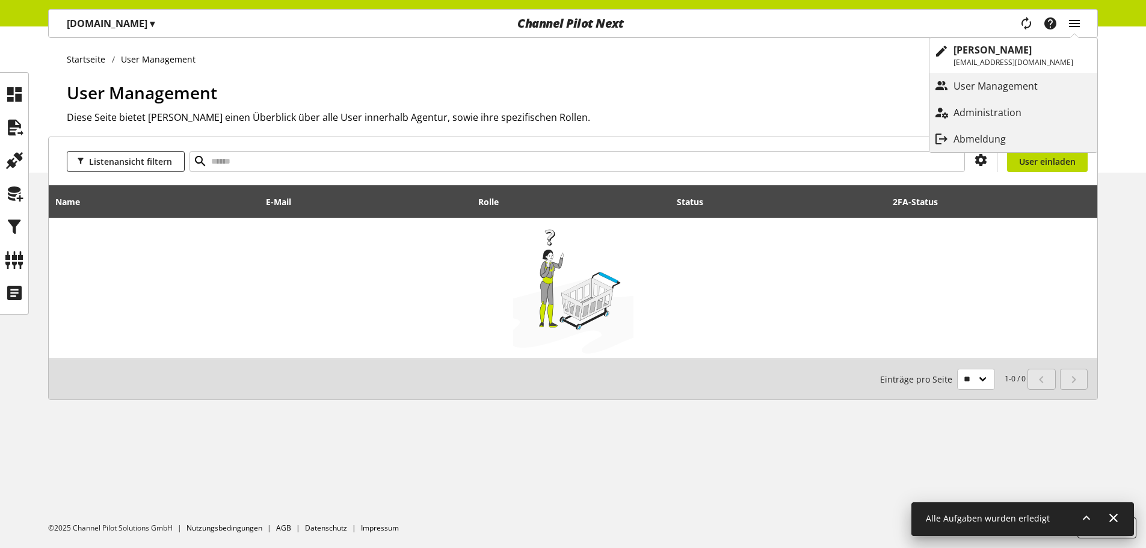
click at [1077, 24] on icon "main navigation" at bounding box center [1075, 24] width 14 height 22
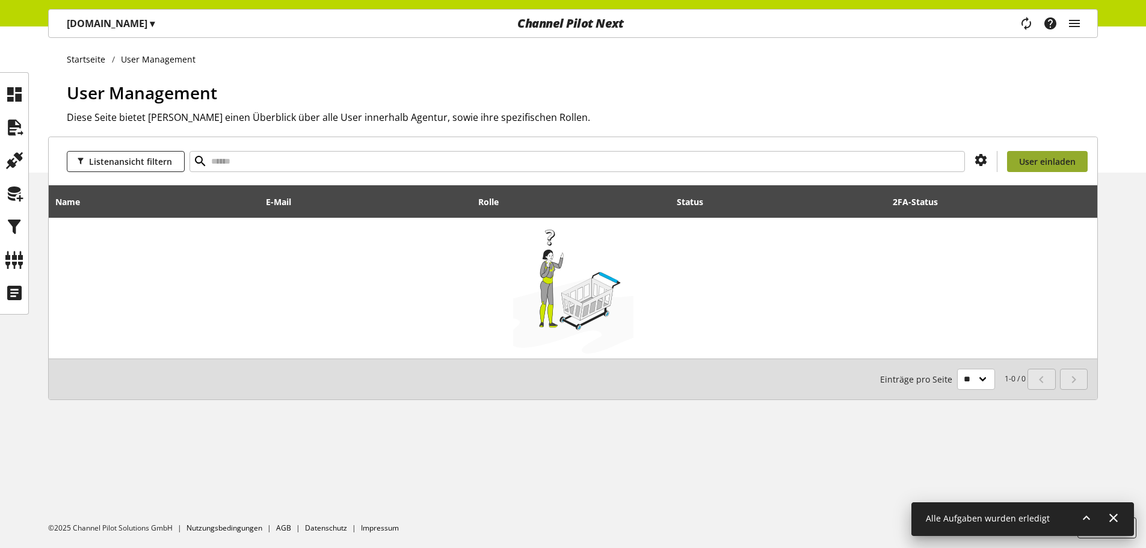
click at [1048, 157] on span "User einladen" at bounding box center [1047, 161] width 57 height 13
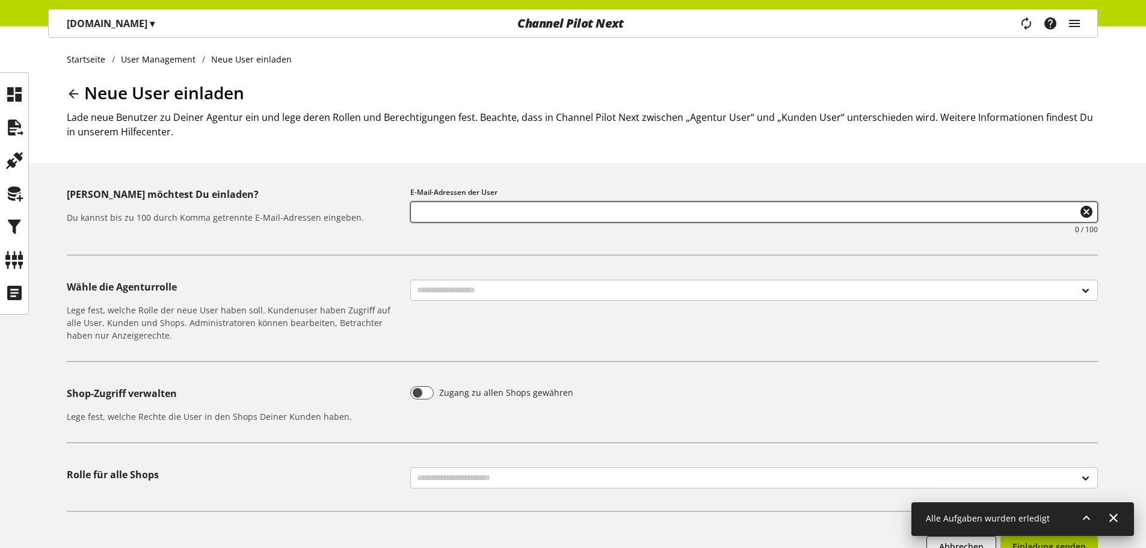
click at [438, 217] on input "text" at bounding box center [754, 212] width 687 height 16
click at [436, 286] on select "**********" at bounding box center [754, 290] width 688 height 21
click at [436, 287] on select "**********" at bounding box center [754, 290] width 688 height 21
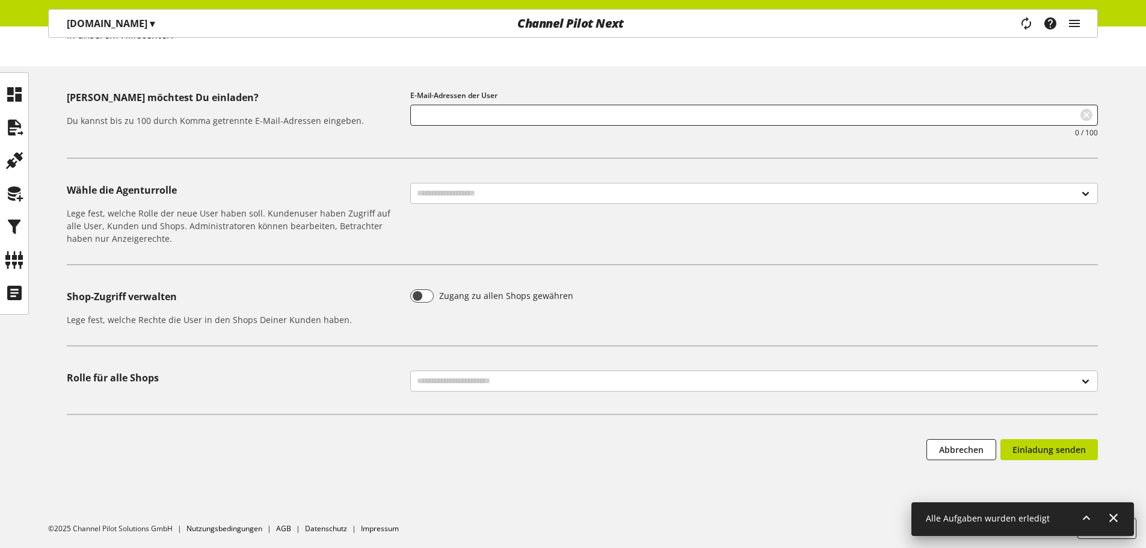
scroll to position [97, 0]
click at [445, 374] on select "**********" at bounding box center [754, 380] width 688 height 21
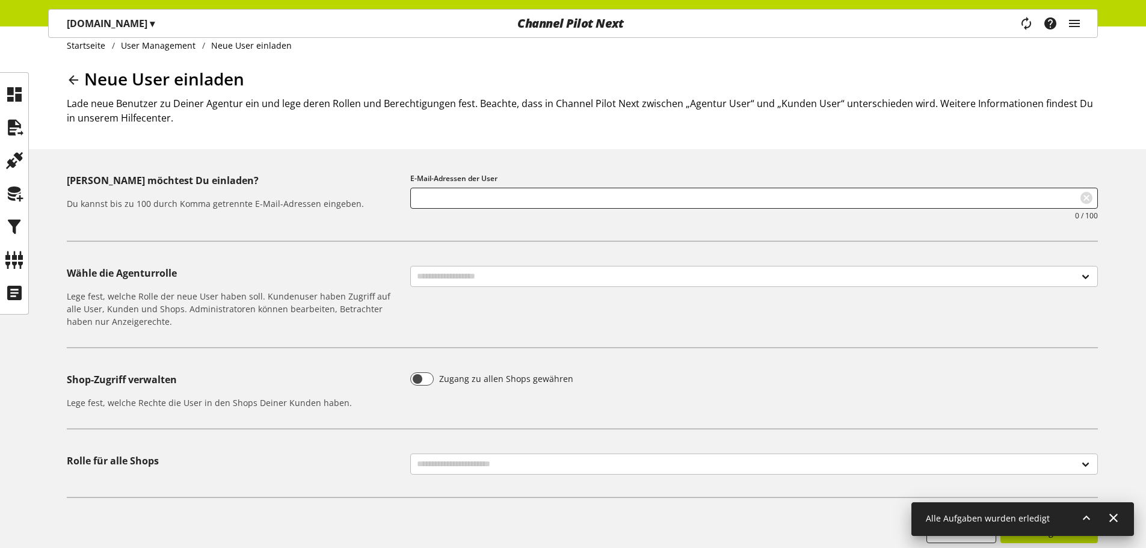
scroll to position [0, 0]
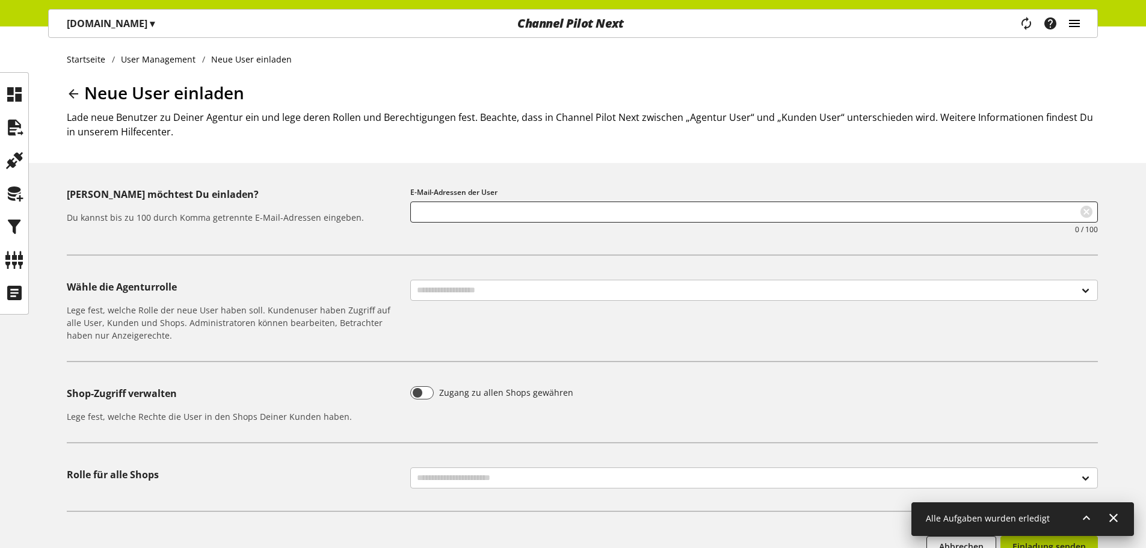
click at [1073, 23] on icon "main navigation" at bounding box center [1075, 24] width 14 height 22
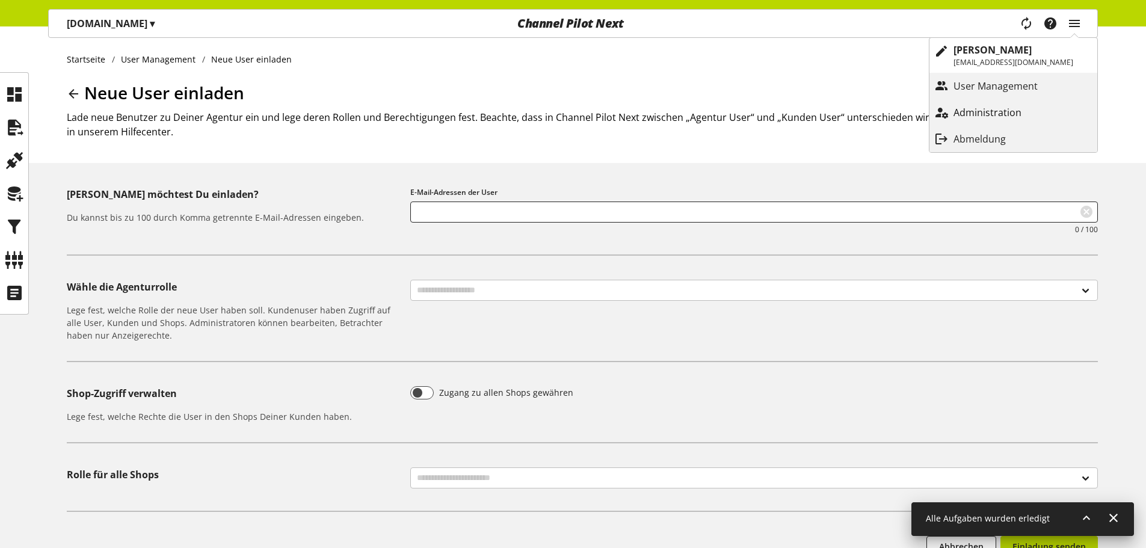
click at [1012, 108] on p "Administration" at bounding box center [1000, 112] width 92 height 14
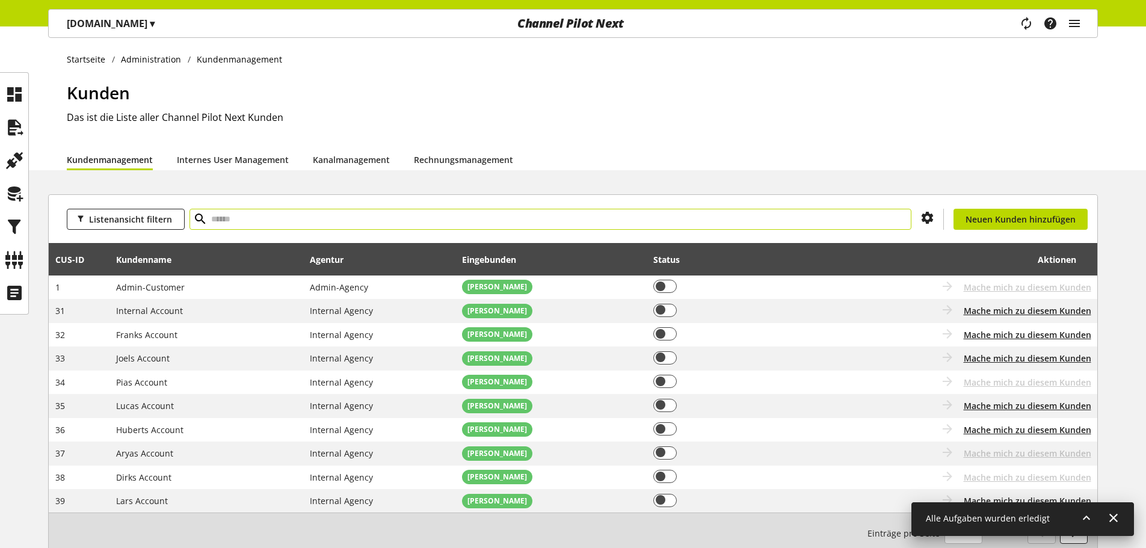
click at [561, 225] on input "text" at bounding box center [551, 219] width 722 height 21
type input "****"
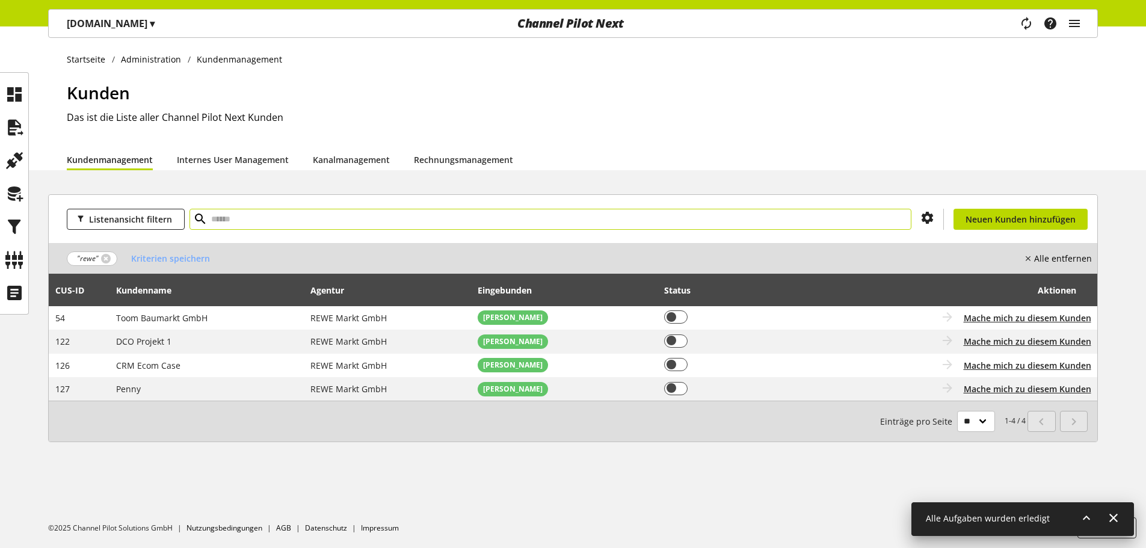
click at [220, 229] on input "text" at bounding box center [551, 219] width 722 height 21
type input "*****"
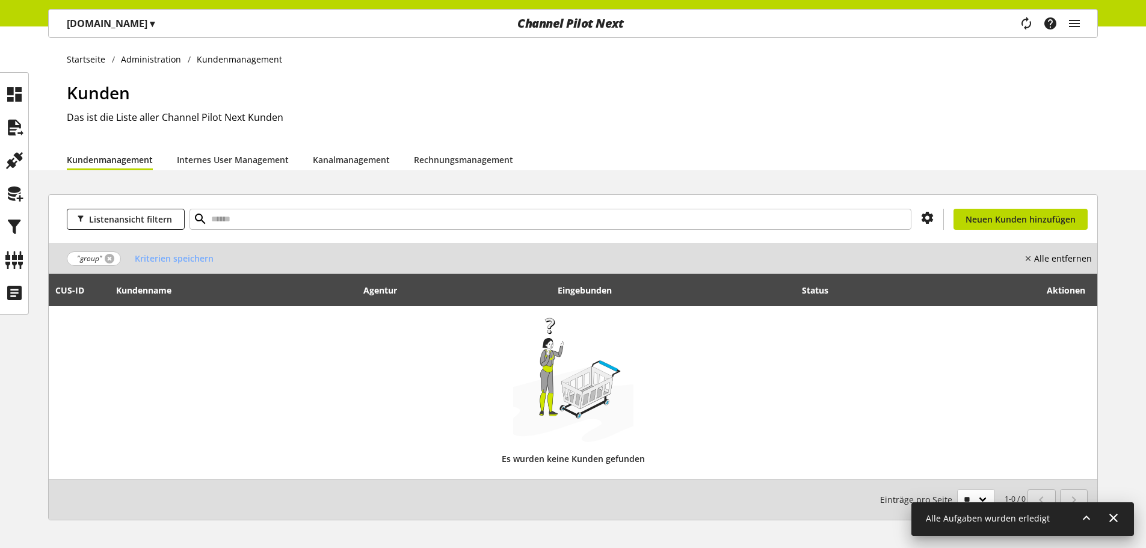
click at [110, 257] on link at bounding box center [110, 259] width 10 height 10
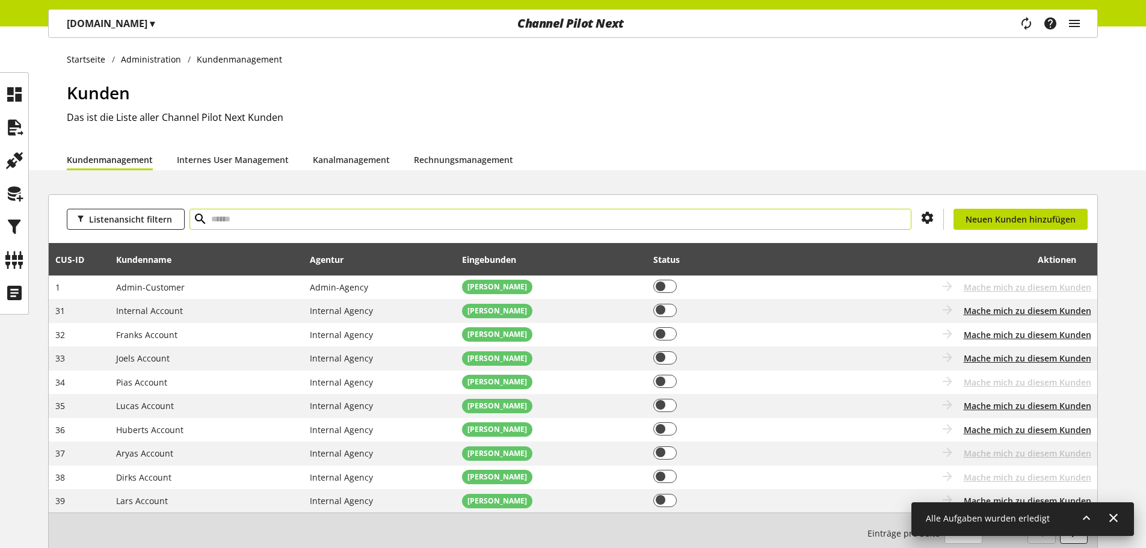
click at [257, 224] on input "text" at bounding box center [551, 219] width 722 height 21
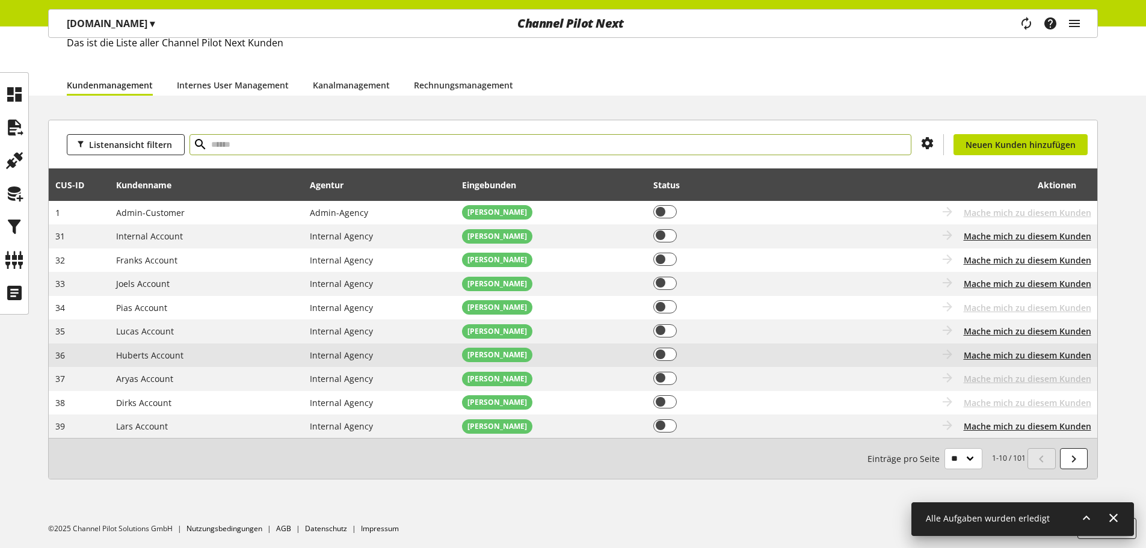
scroll to position [75, 0]
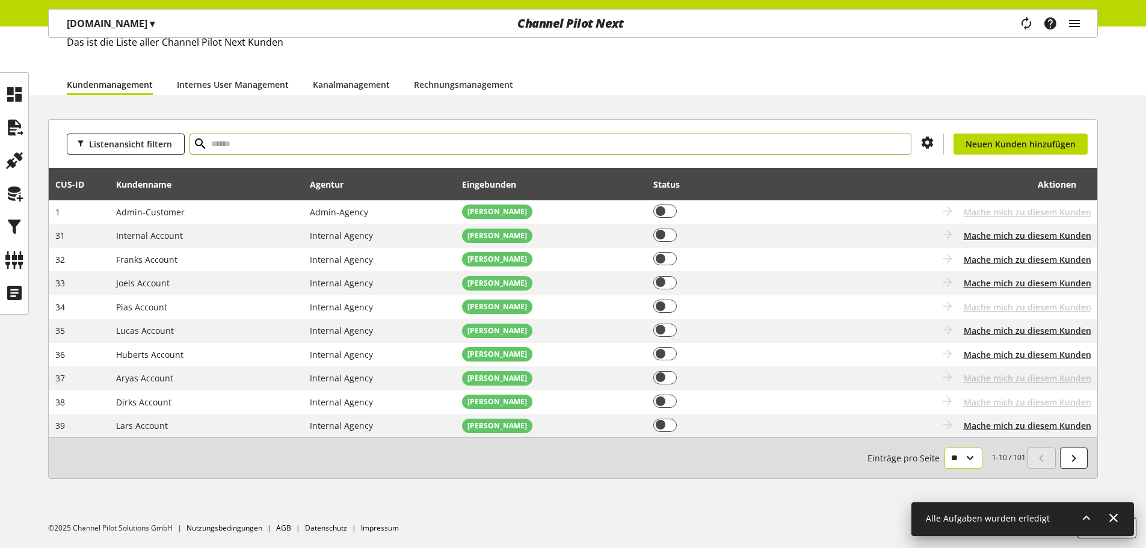
click at [974, 458] on select "** ** ** ***" at bounding box center [964, 458] width 38 height 21
select select "***"
click at [945, 469] on select "** ** ** ***" at bounding box center [964, 458] width 38 height 21
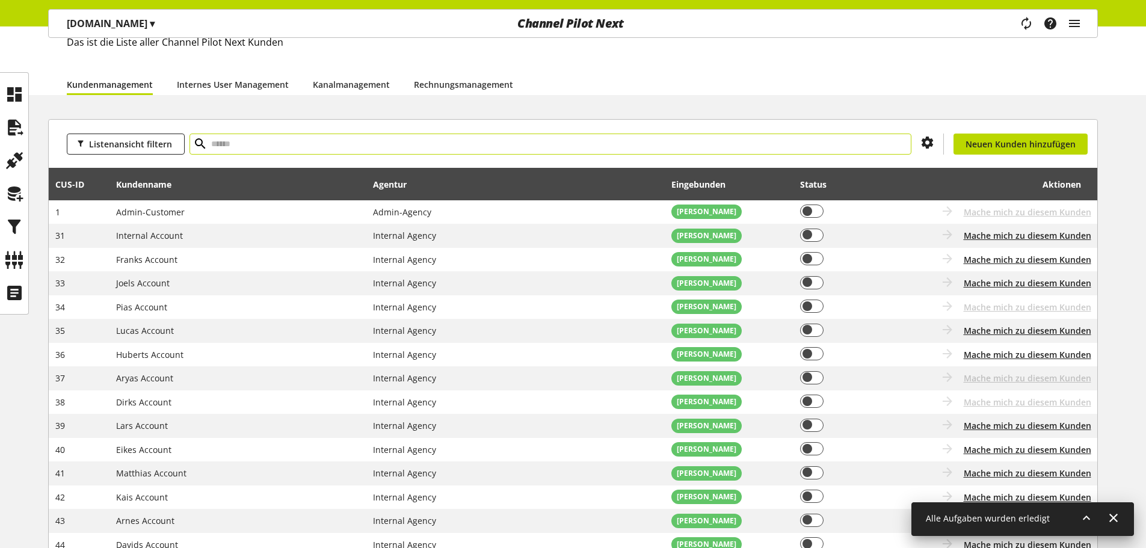
click at [389, 137] on input "text" at bounding box center [551, 144] width 722 height 21
type input "****"
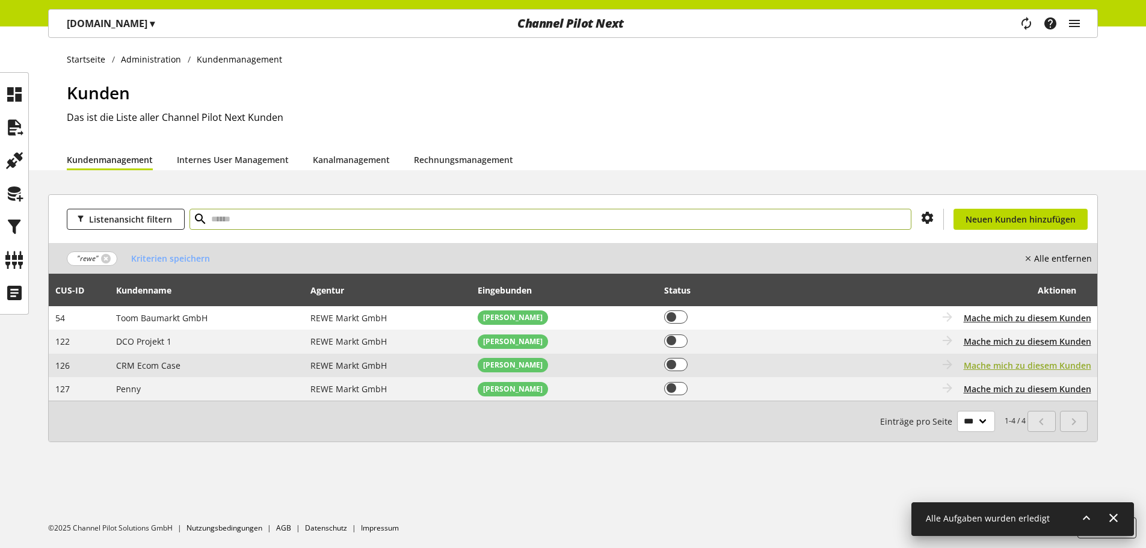
click at [1021, 369] on span "Mache mich zu diesem Kunden" at bounding box center [1028, 365] width 128 height 13
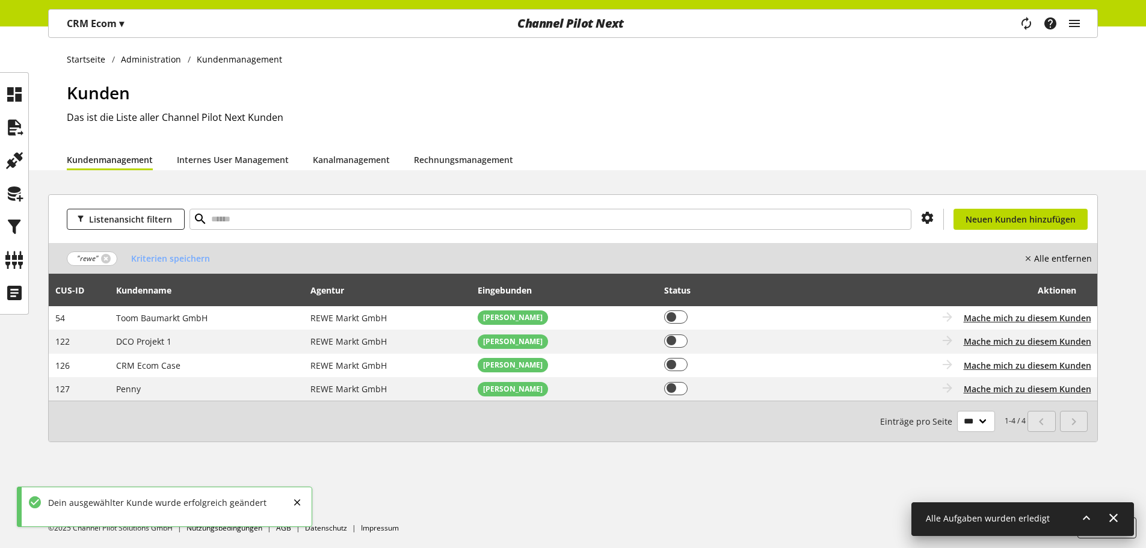
click at [82, 23] on p "CRM Ecom ▾" at bounding box center [95, 23] width 57 height 14
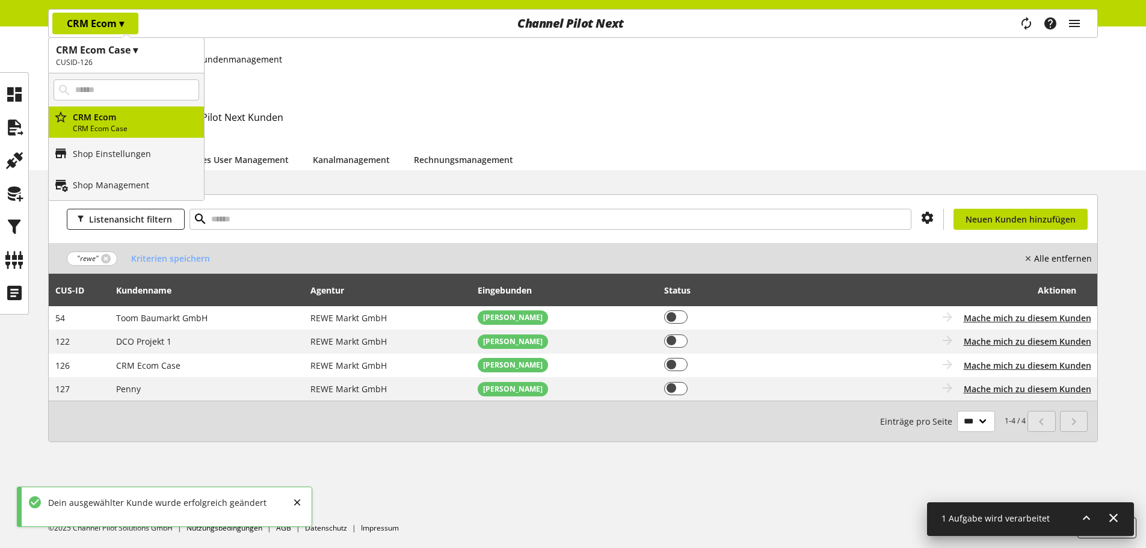
click at [82, 23] on p "CRM Ecom ▾" at bounding box center [95, 23] width 57 height 14
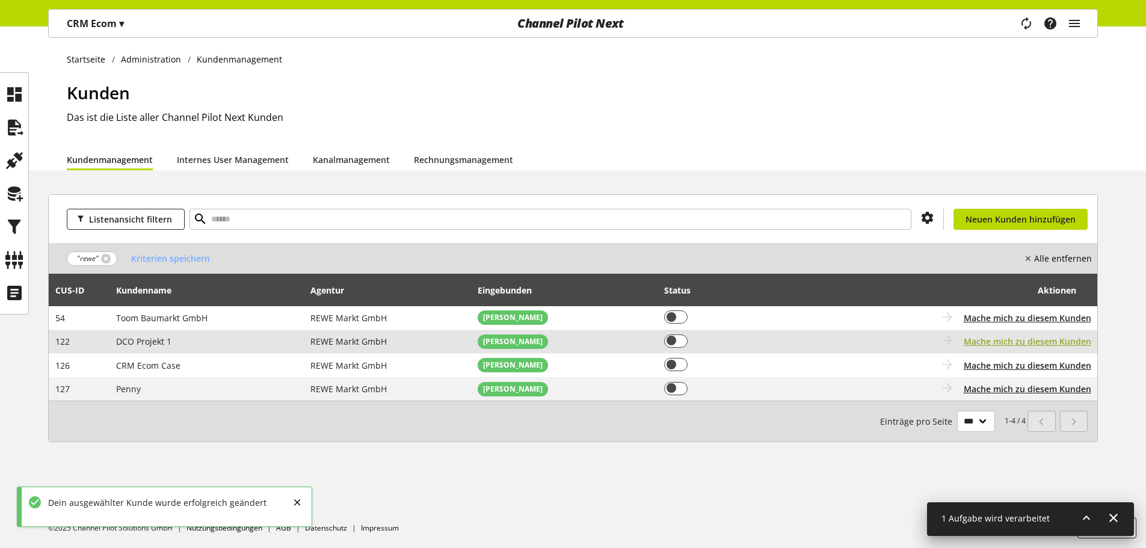
click at [1066, 341] on span "Mache mich zu diesem Kunden" at bounding box center [1028, 341] width 128 height 13
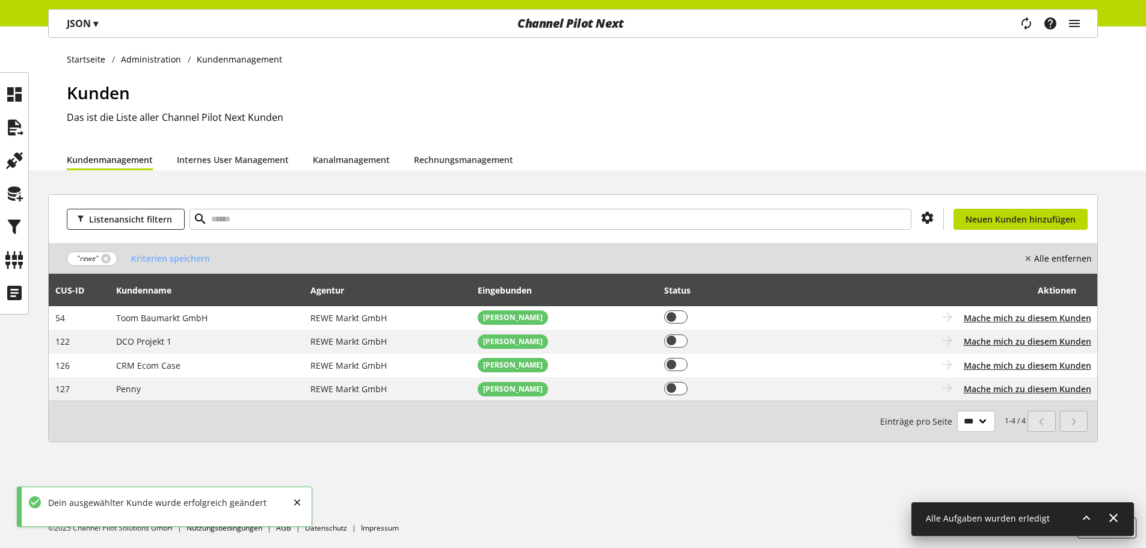
click at [98, 28] on span "▾" at bounding box center [95, 23] width 5 height 13
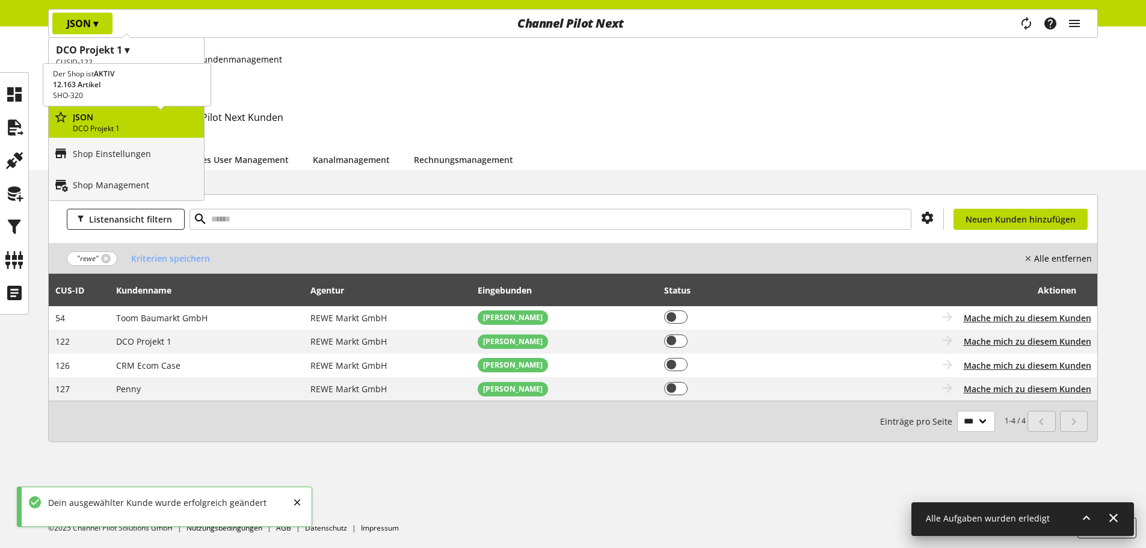
click at [114, 119] on p "JSON" at bounding box center [136, 117] width 126 height 13
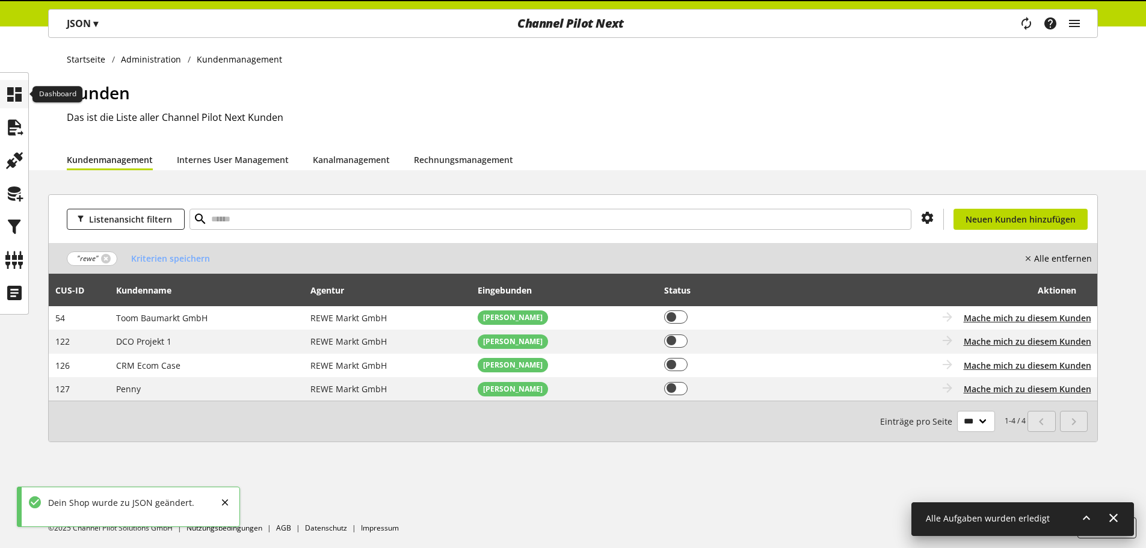
click at [10, 94] on icon at bounding box center [14, 94] width 19 height 24
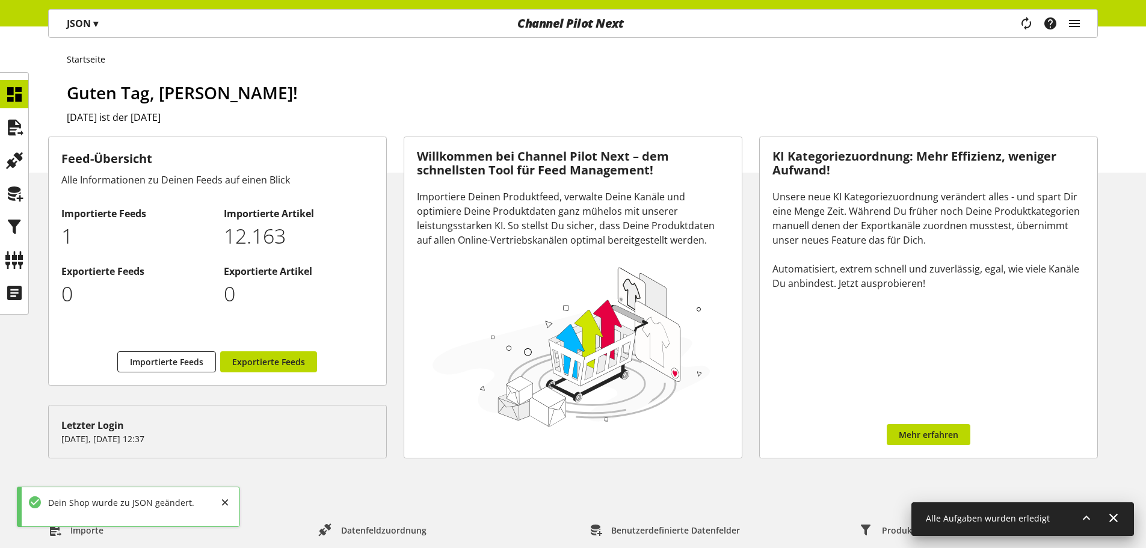
click at [11, 143] on ul at bounding box center [14, 193] width 28 height 227
click at [17, 134] on icon at bounding box center [14, 128] width 19 height 24
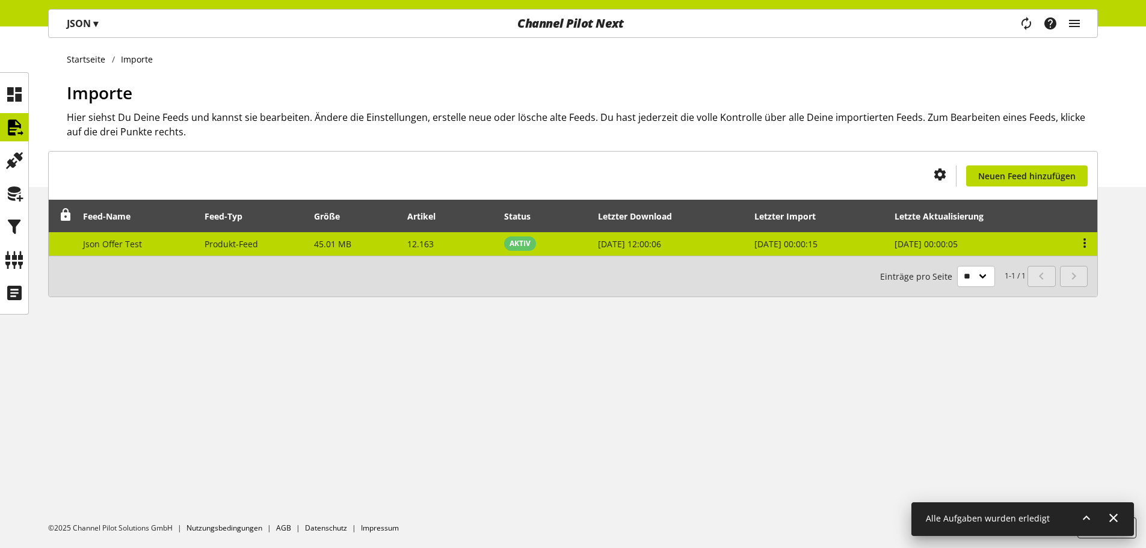
click at [230, 241] on span "Produkt-Feed" at bounding box center [232, 243] width 54 height 11
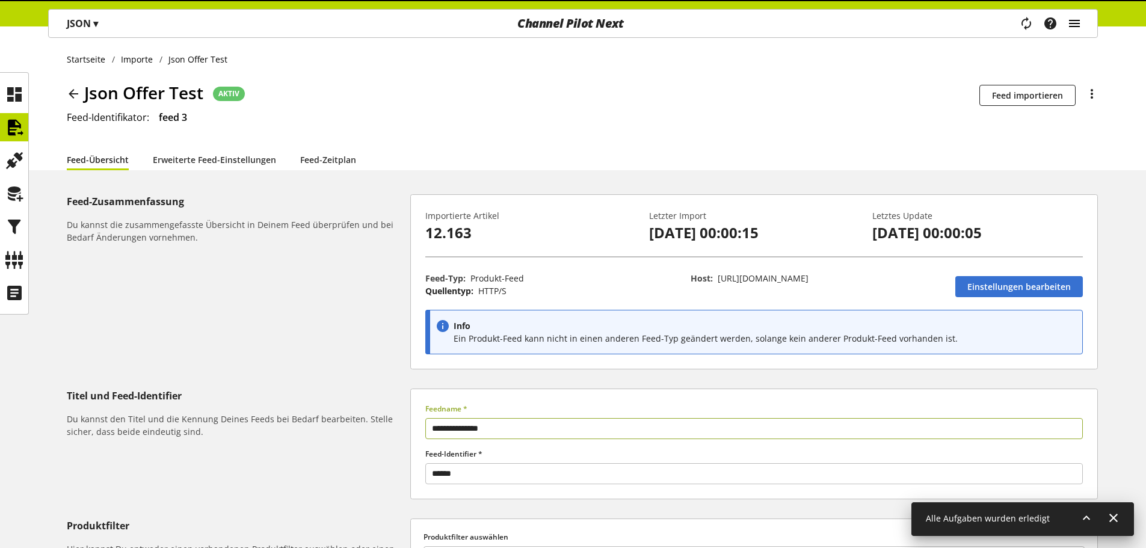
click at [1068, 17] on icon "main navigation" at bounding box center [1075, 24] width 14 height 22
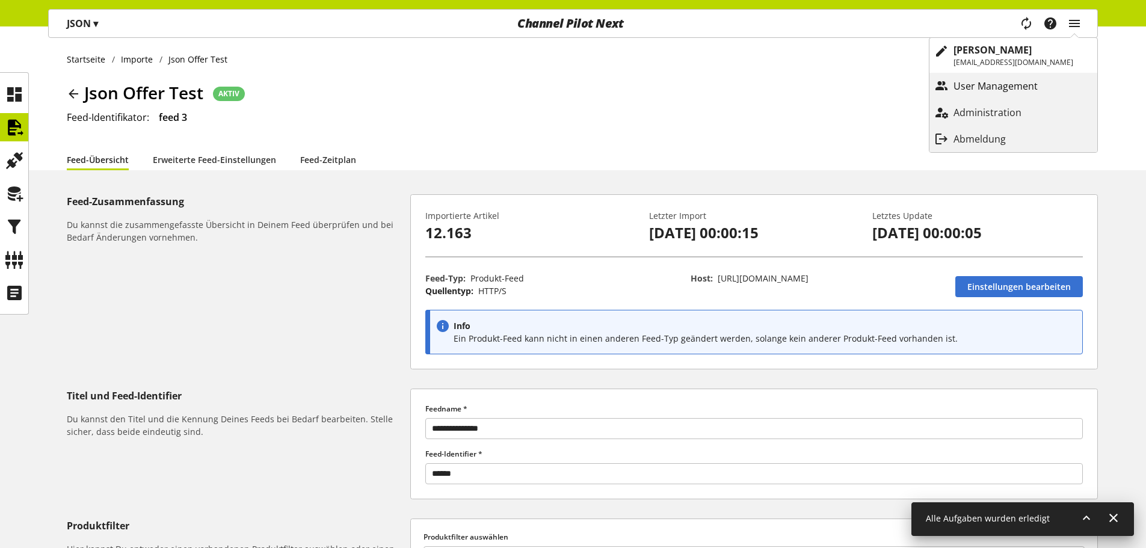
click at [1026, 81] on p "User Management" at bounding box center [1008, 86] width 108 height 14
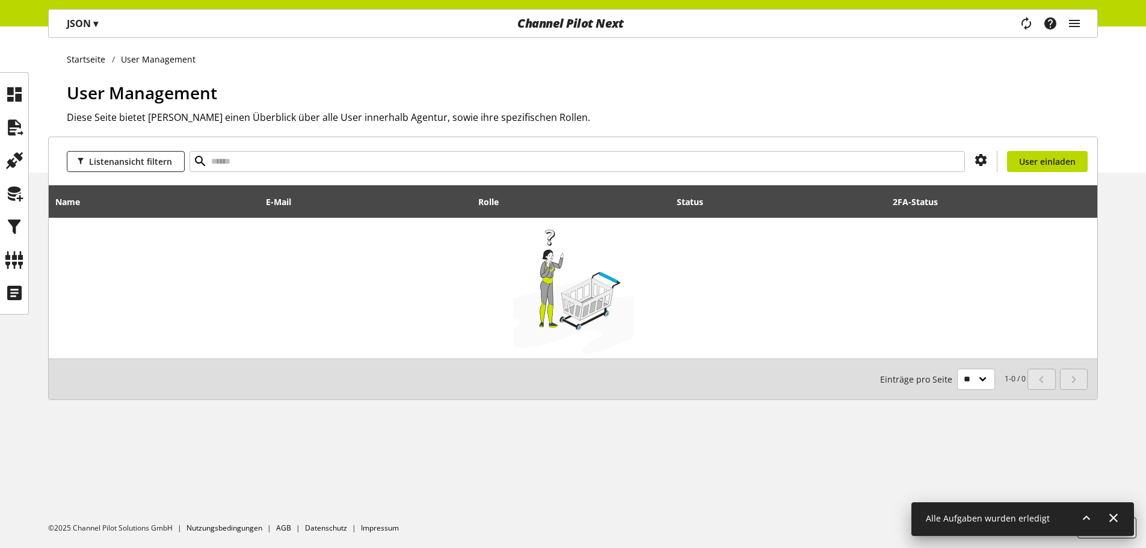
click at [147, 58] on li "User Management" at bounding box center [157, 59] width 90 height 13
click at [103, 61] on link "Startseite" at bounding box center [89, 59] width 45 height 13
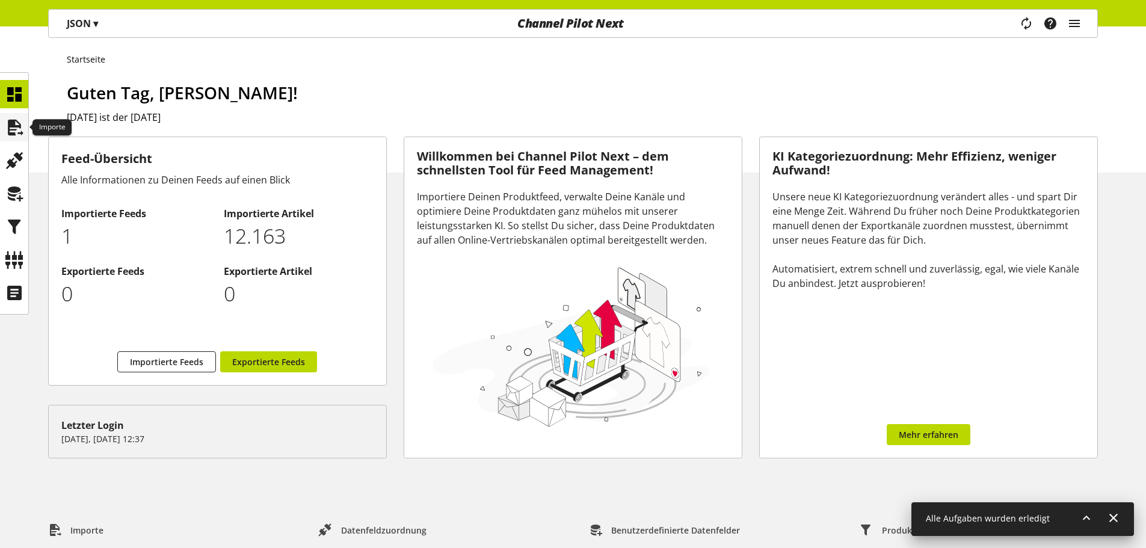
click at [4, 129] on div at bounding box center [14, 127] width 28 height 28
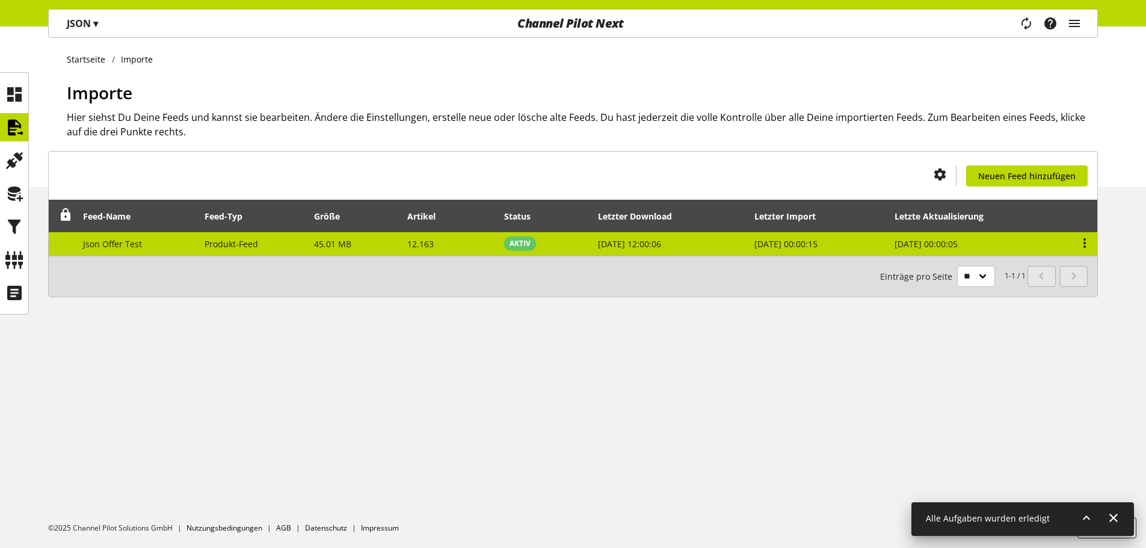
click at [340, 246] on span "45.01 MB" at bounding box center [332, 243] width 37 height 11
